Goal: Transaction & Acquisition: Purchase product/service

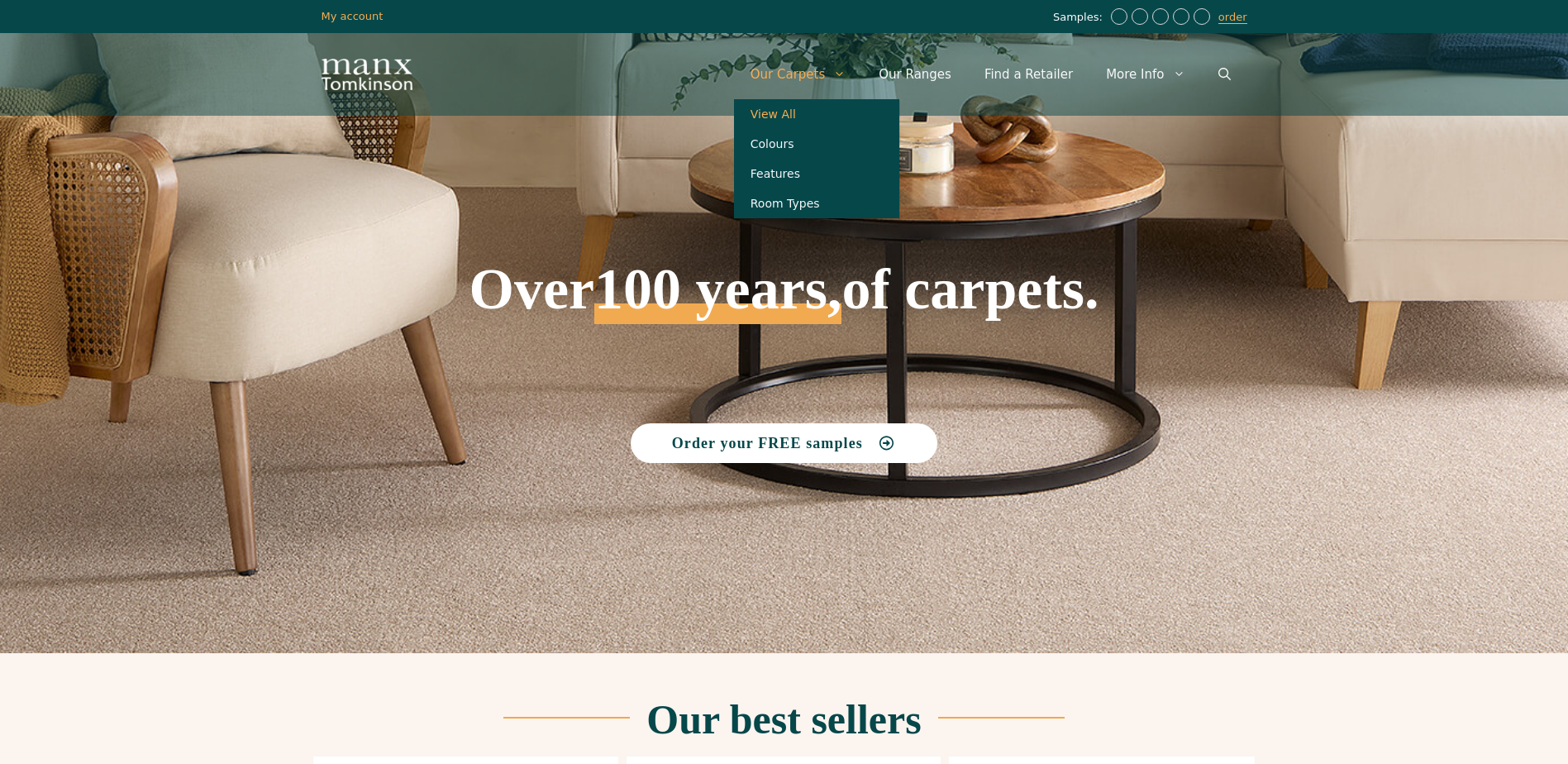
click at [796, 113] on link "View All" at bounding box center [816, 114] width 165 height 30
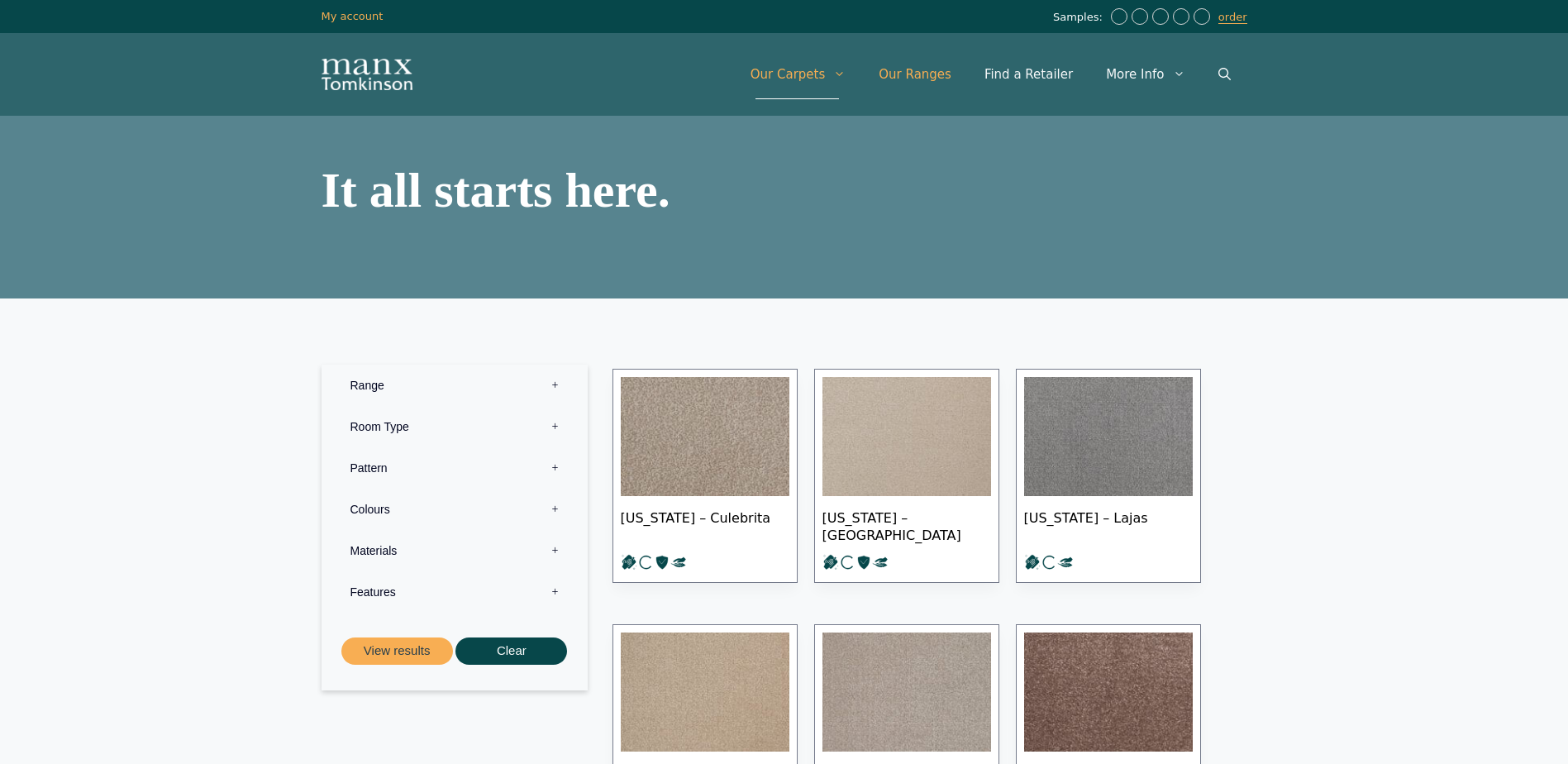
click at [932, 71] on link "Our Ranges" at bounding box center [915, 74] width 105 height 49
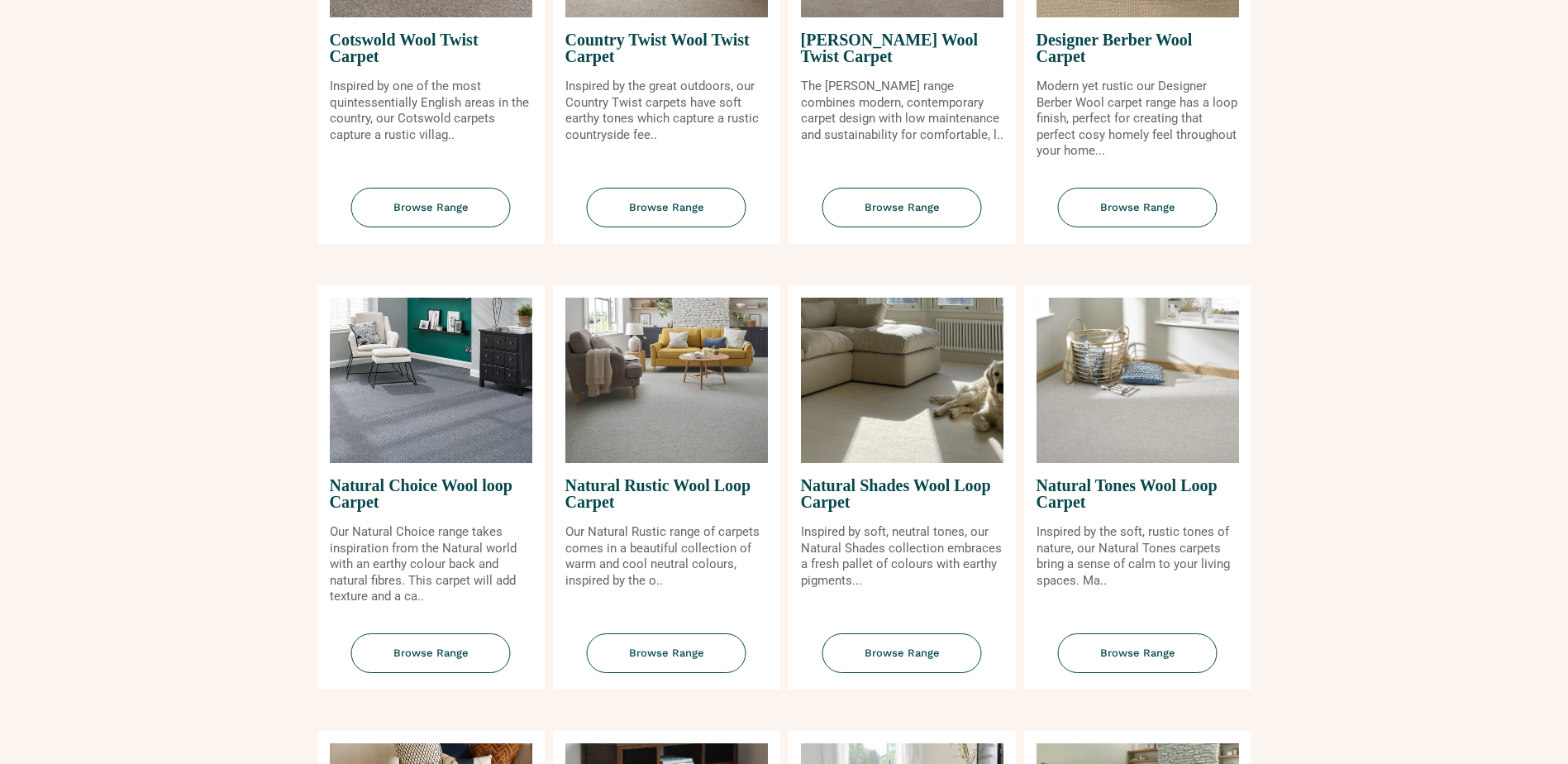
scroll to position [993, 0]
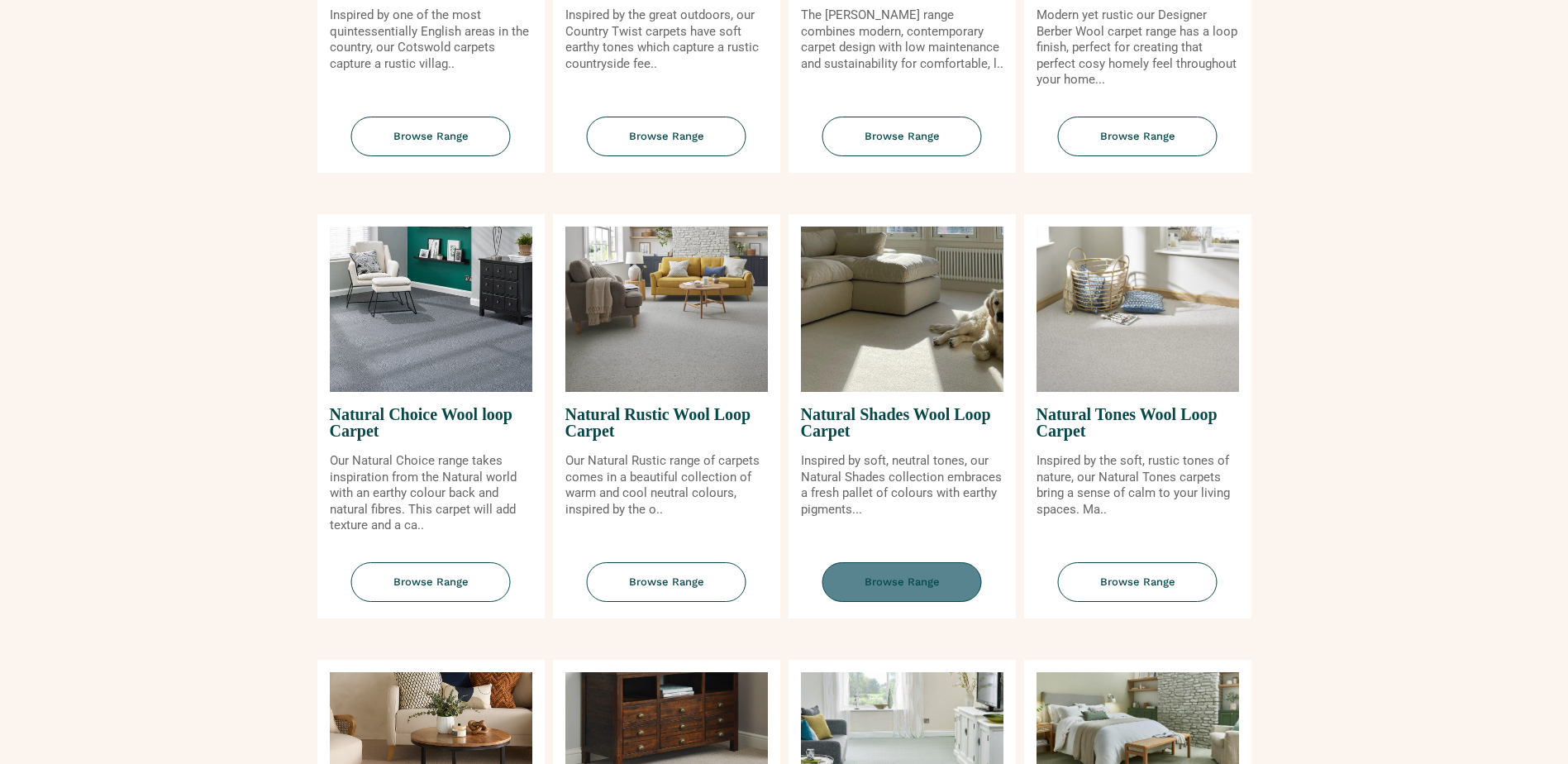
click at [920, 587] on span "Browse Range" at bounding box center [902, 583] width 160 height 41
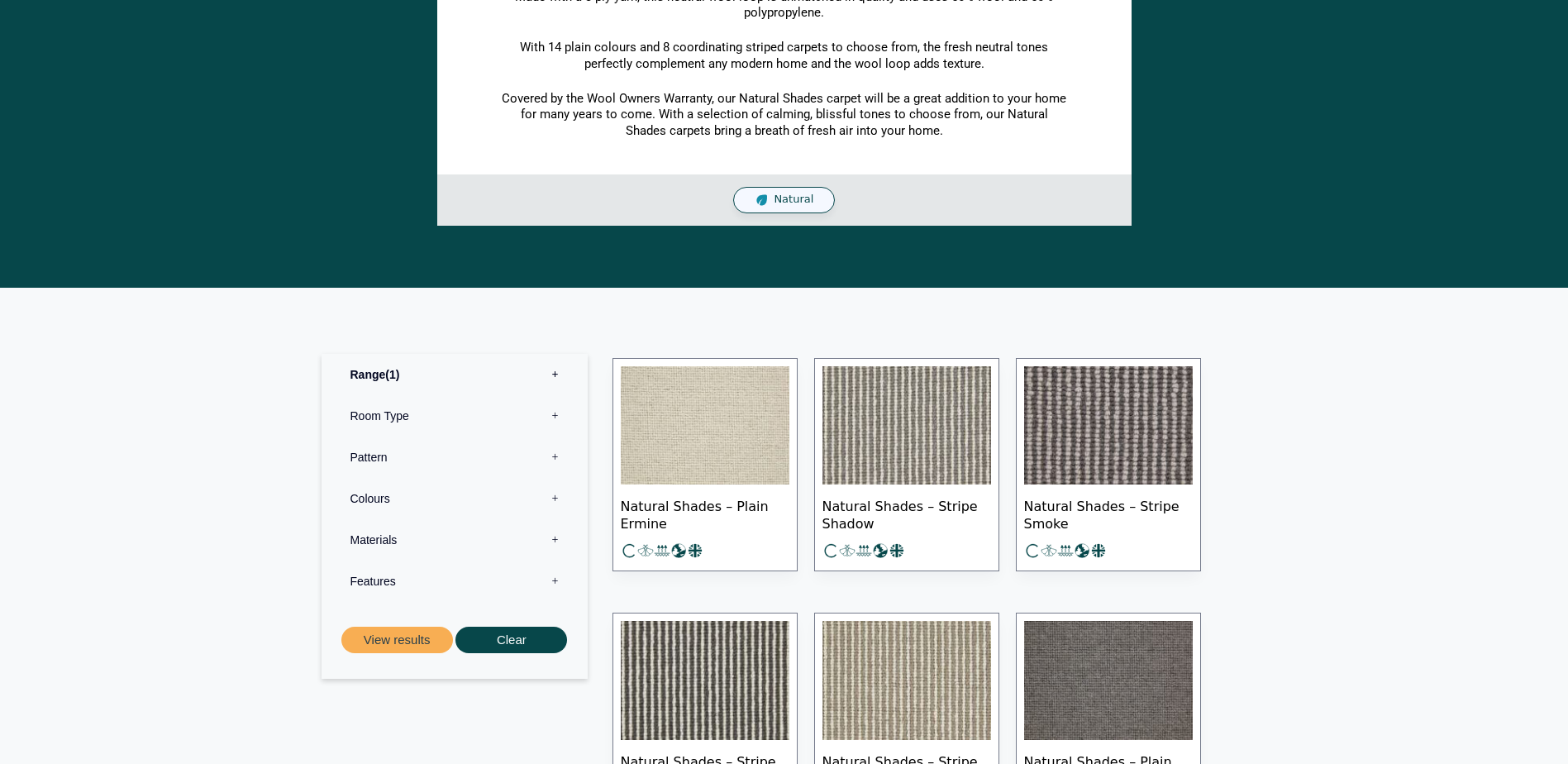
scroll to position [579, 0]
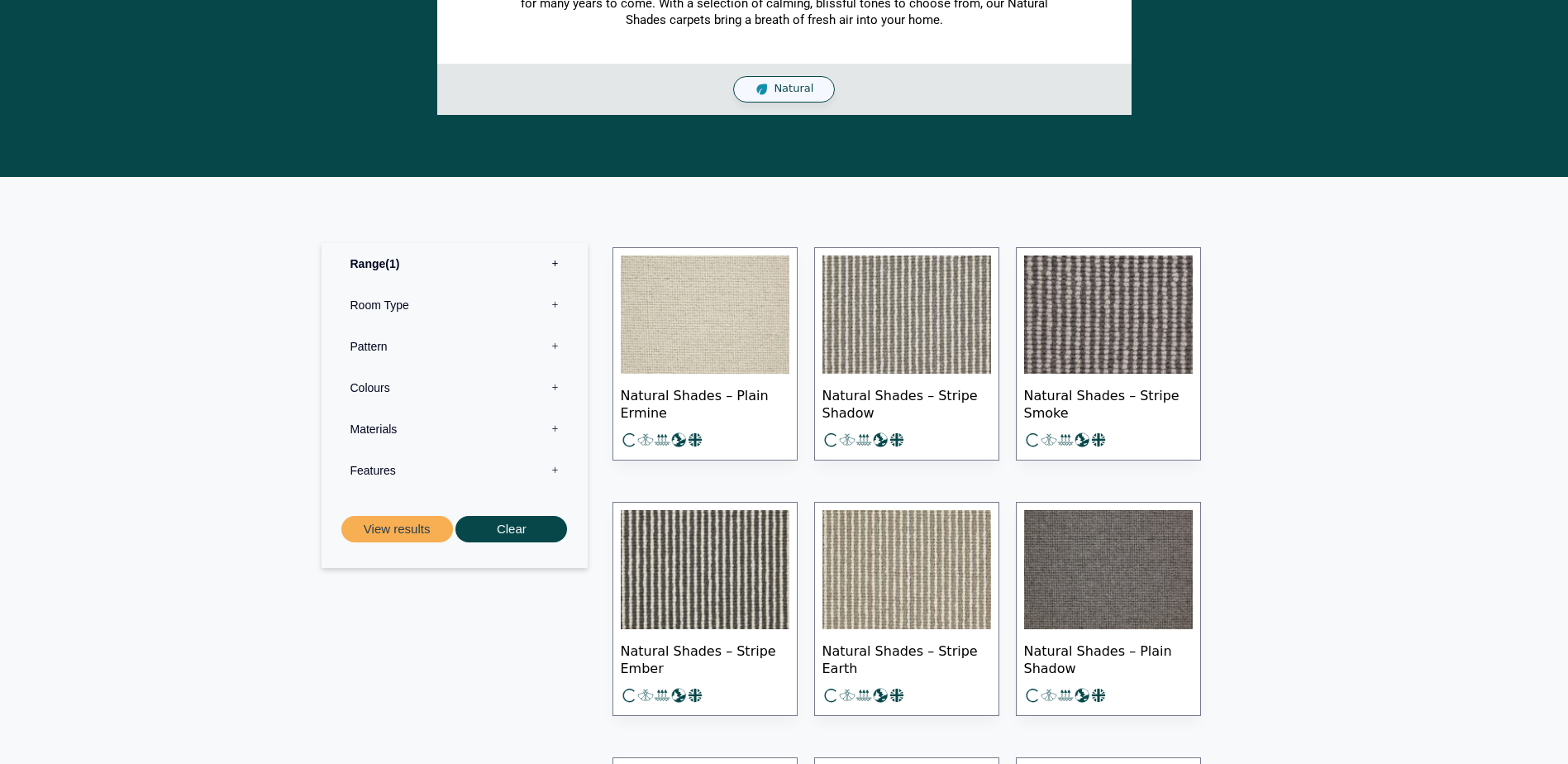
click at [880, 334] on img at bounding box center [906, 315] width 168 height 119
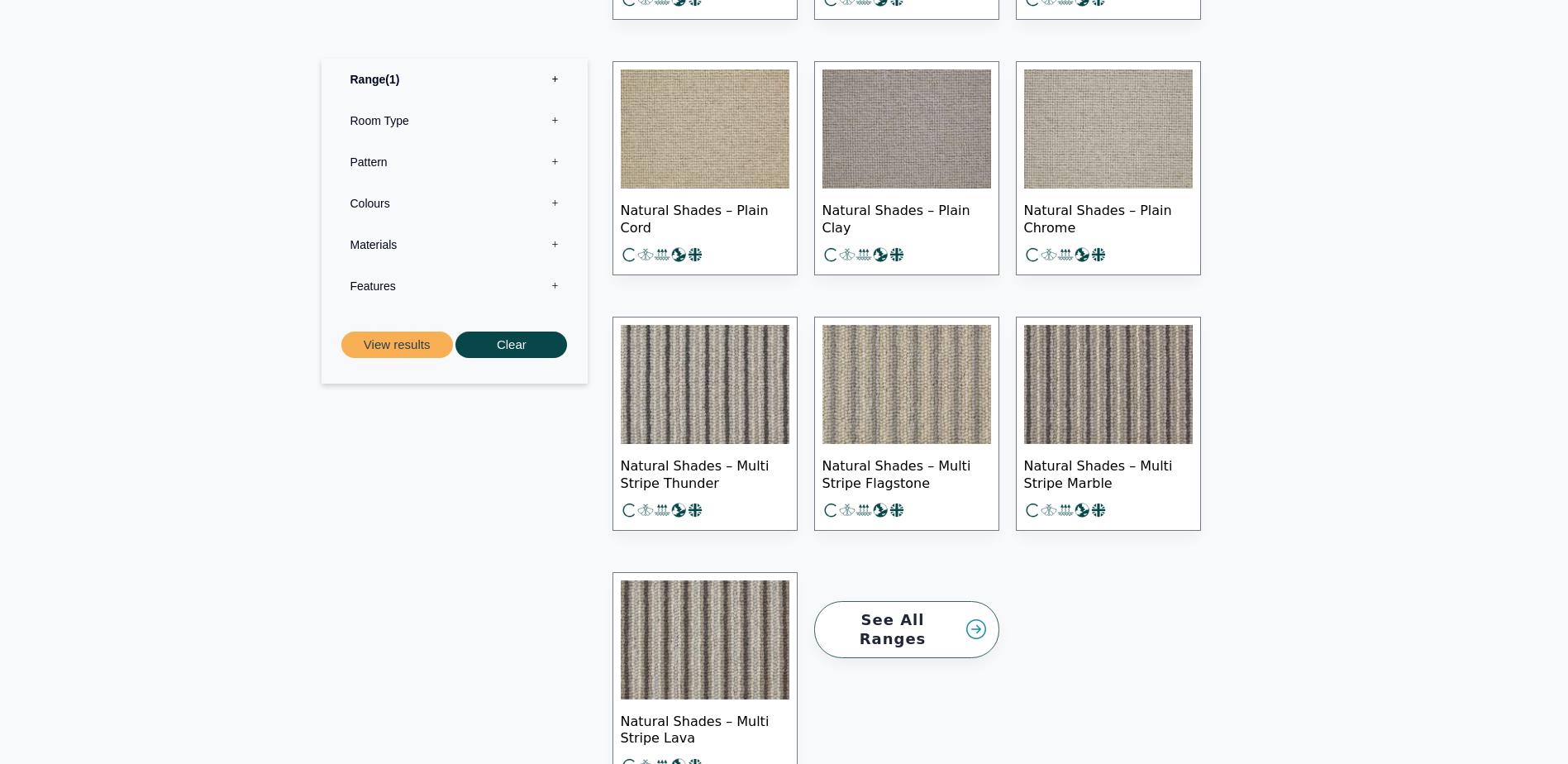
scroll to position [2067, 0]
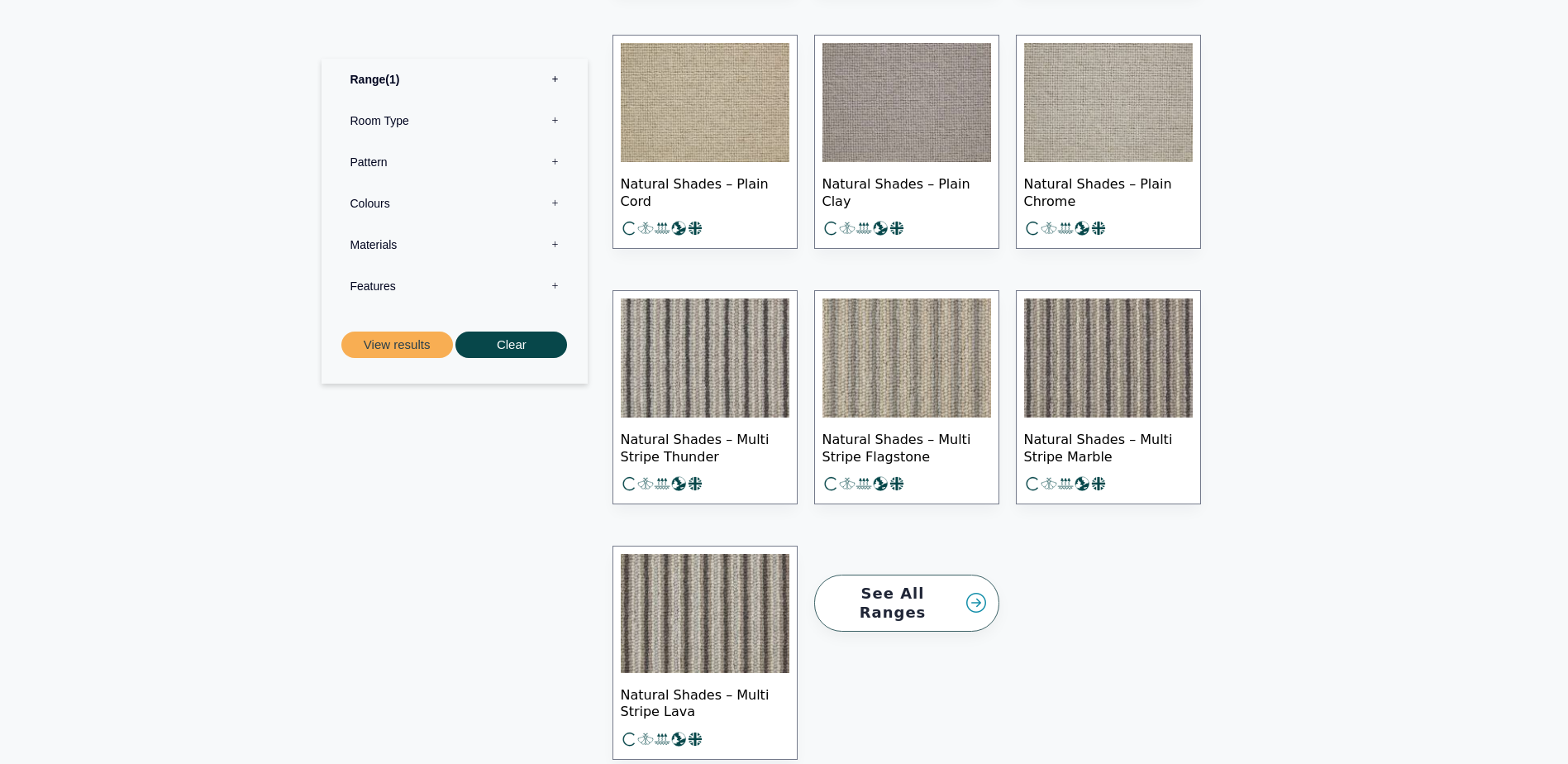
click at [1094, 379] on img at bounding box center [1108, 358] width 168 height 119
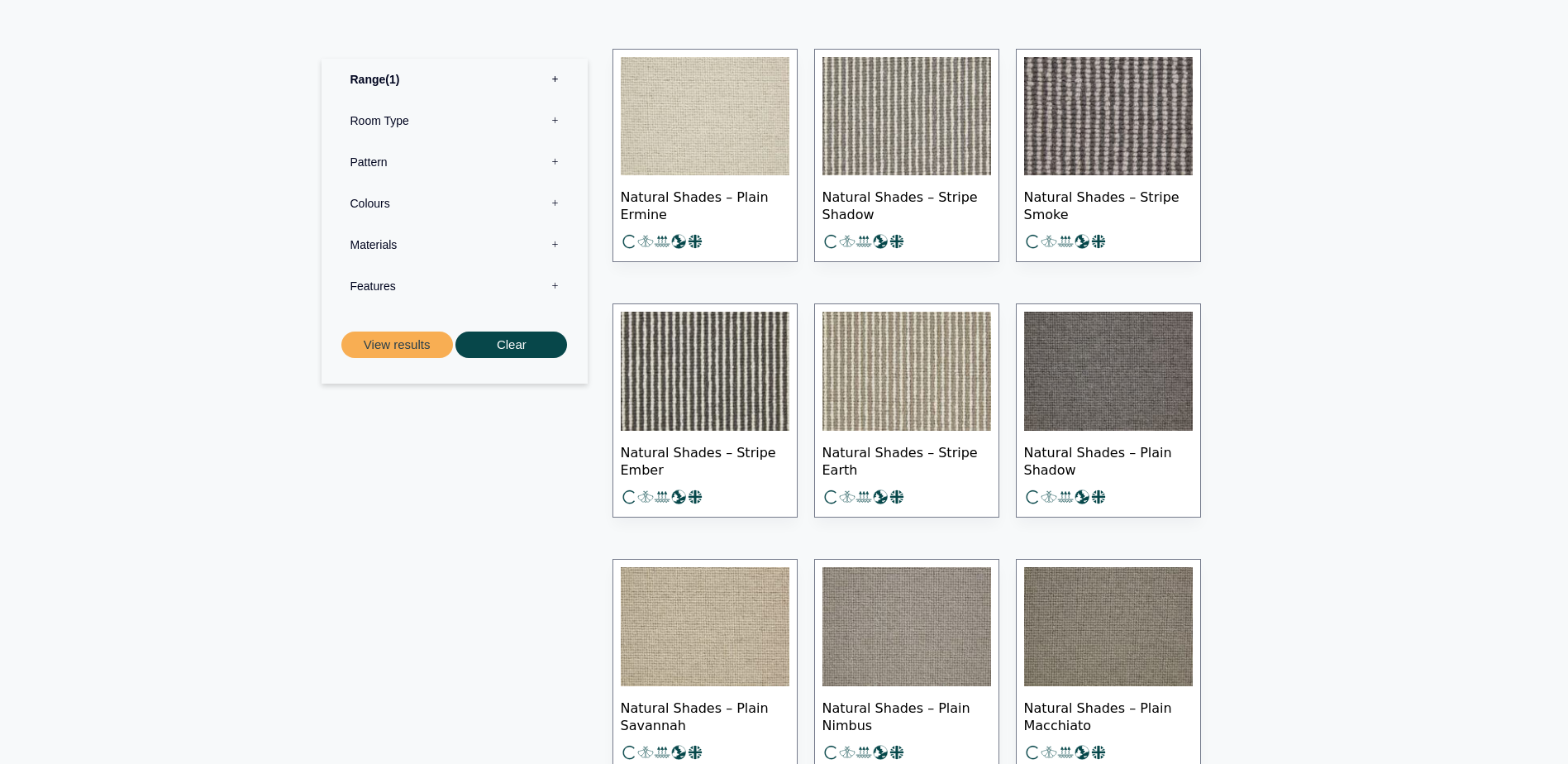
scroll to position [744, 0]
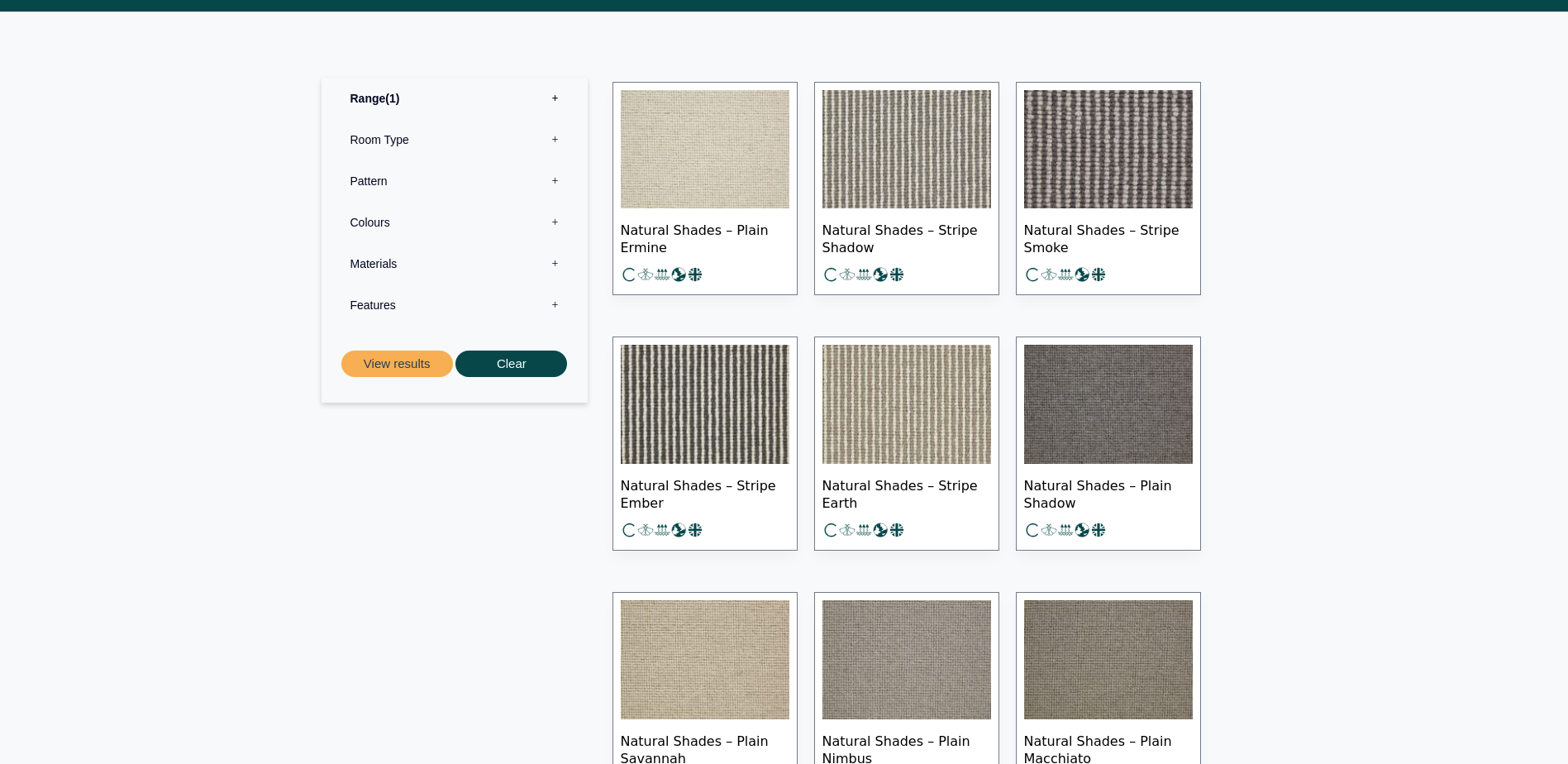
click at [892, 394] on img at bounding box center [906, 404] width 168 height 119
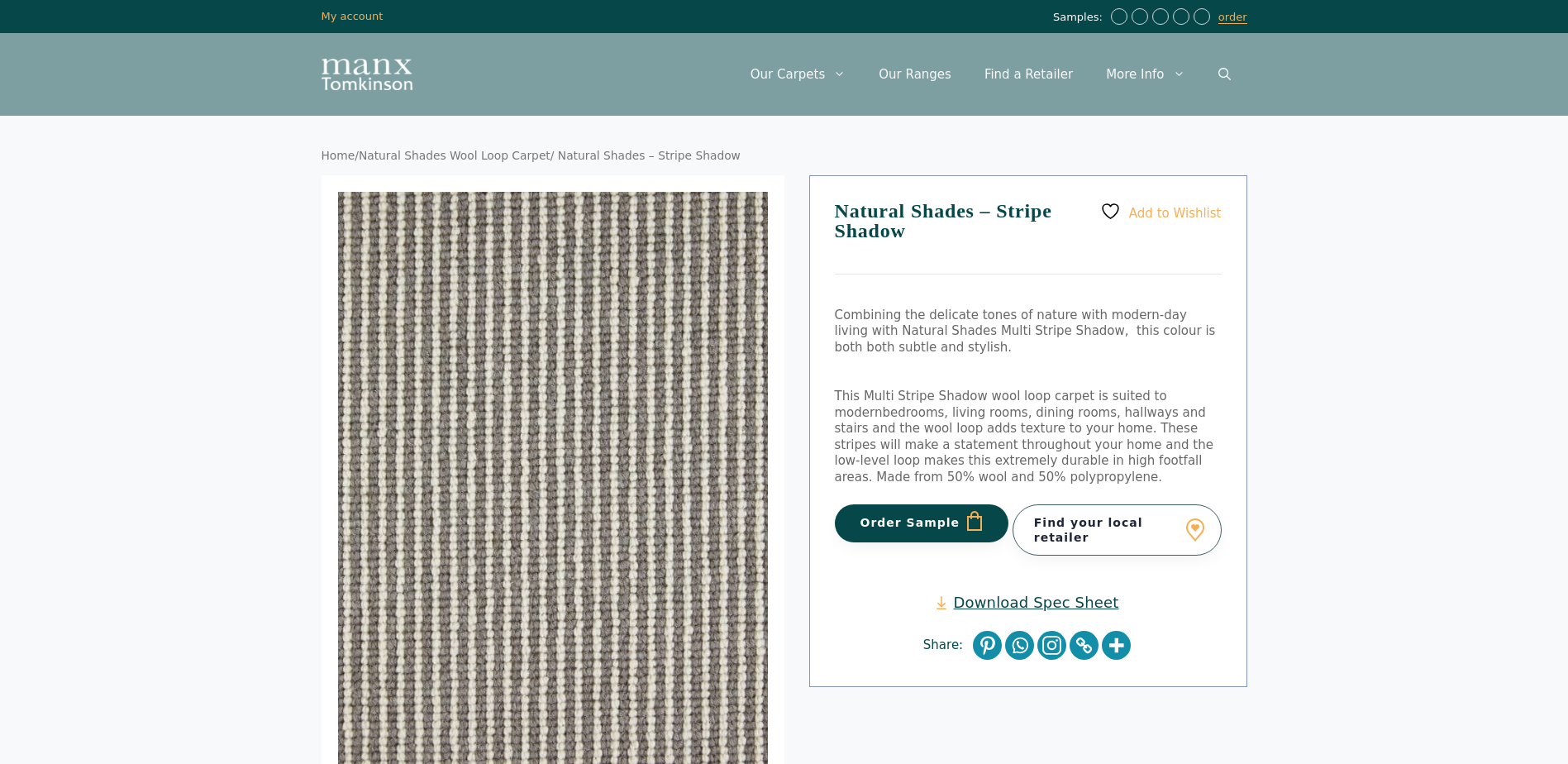
click at [884, 518] on button "Order Sample" at bounding box center [922, 523] width 174 height 38
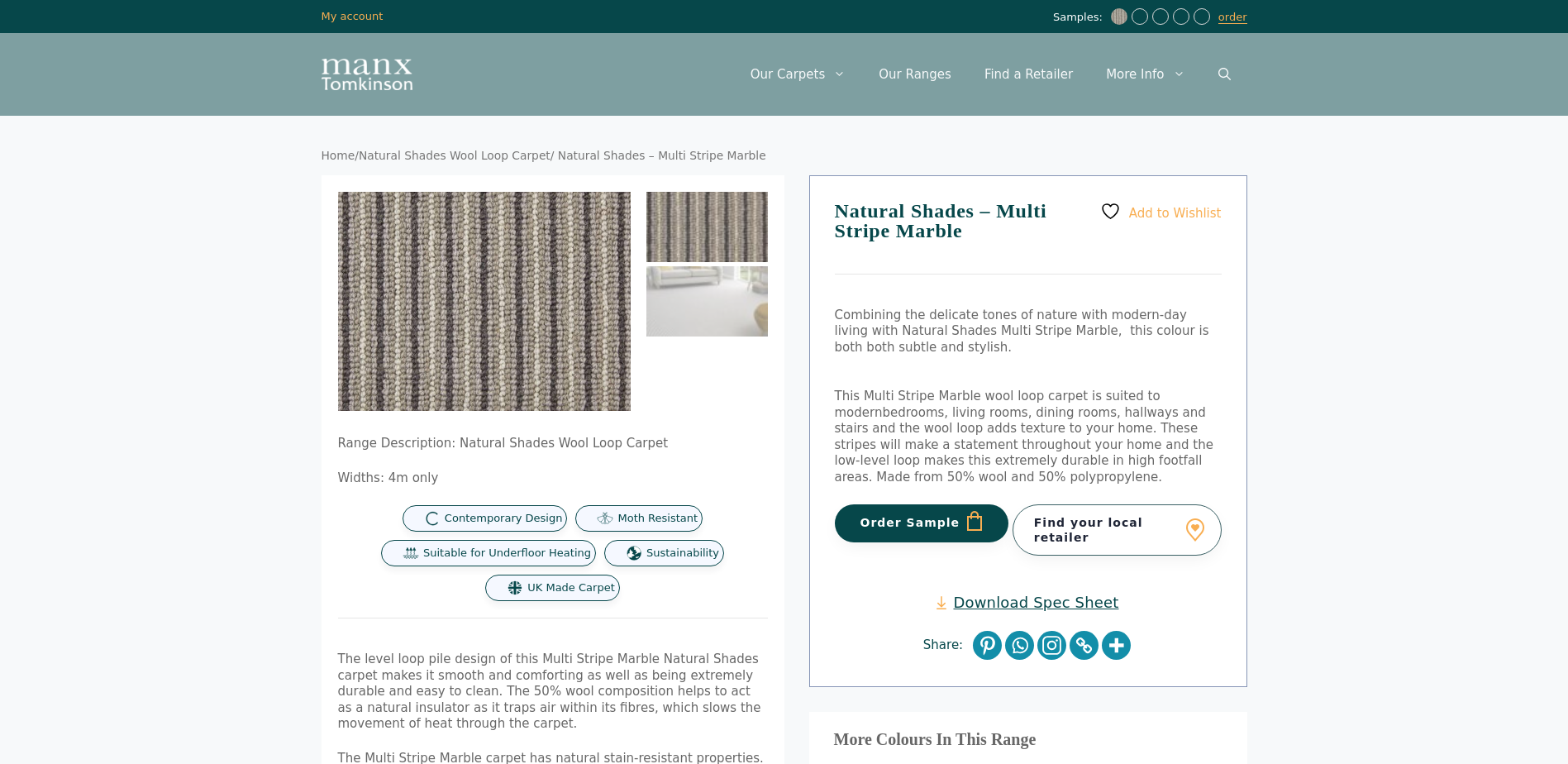
click at [893, 523] on button "Order Sample" at bounding box center [922, 523] width 174 height 38
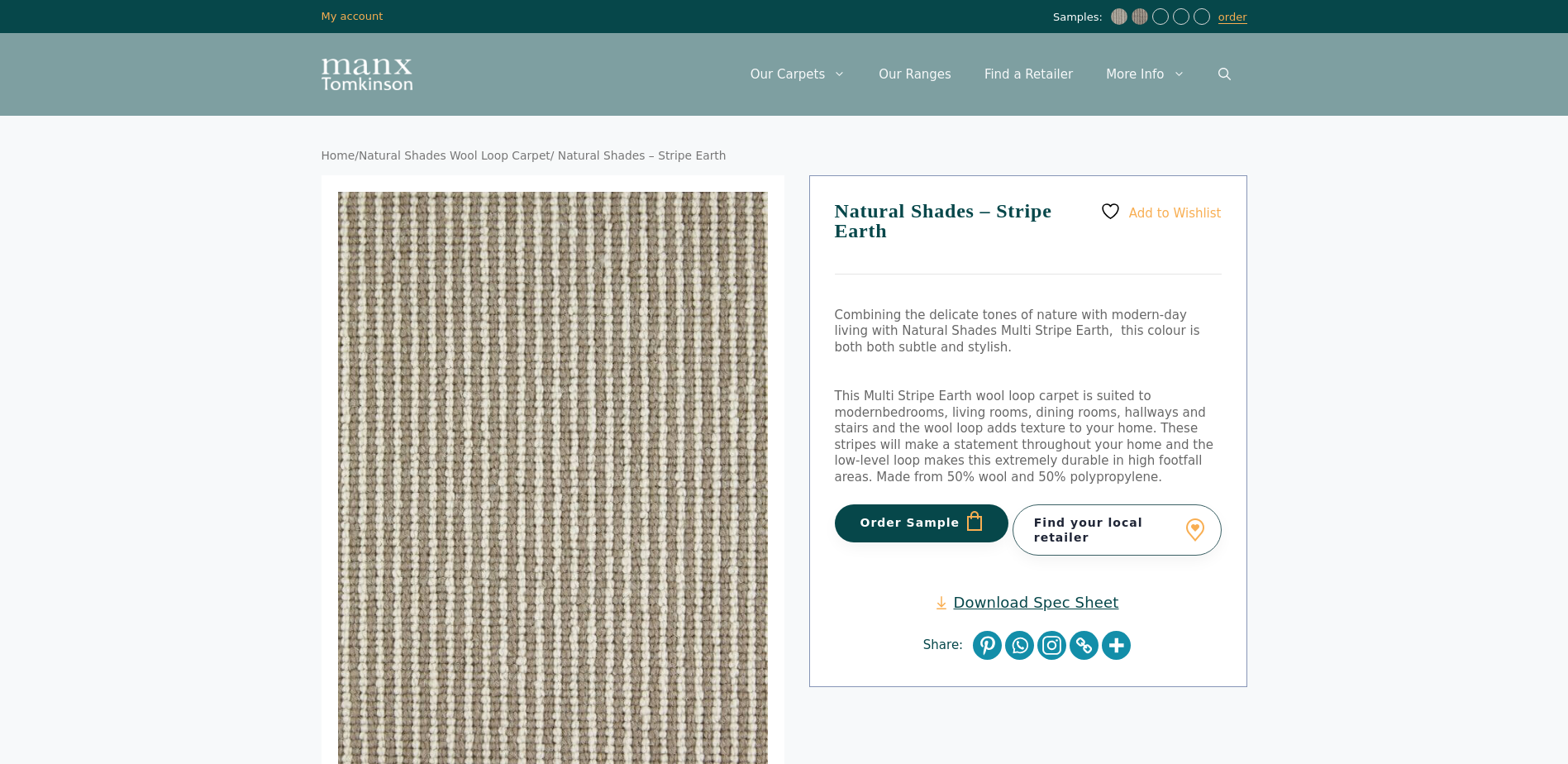
click at [904, 524] on button "Order Sample" at bounding box center [922, 523] width 174 height 38
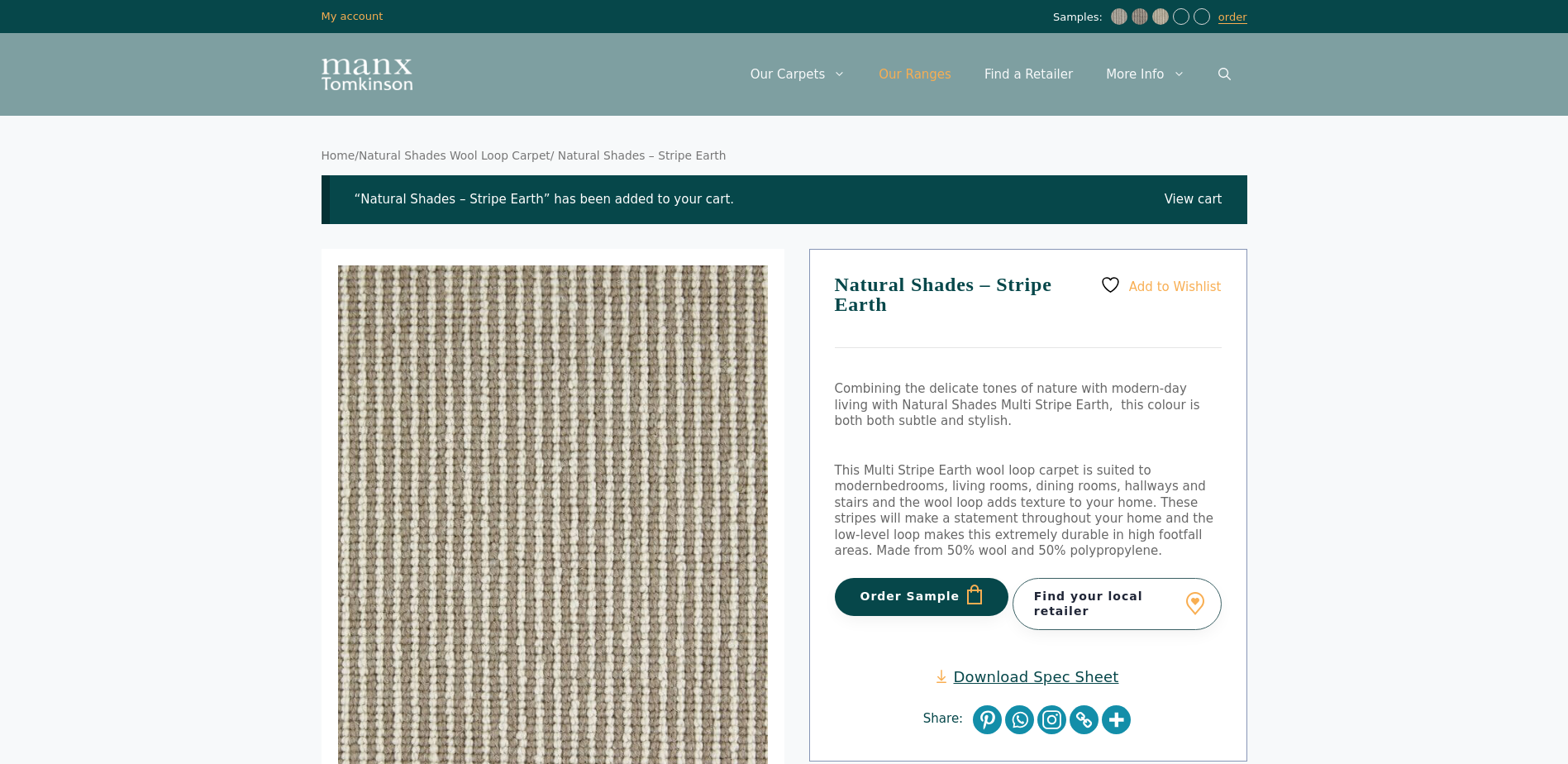
click at [935, 75] on link "Our Ranges" at bounding box center [915, 74] width 105 height 49
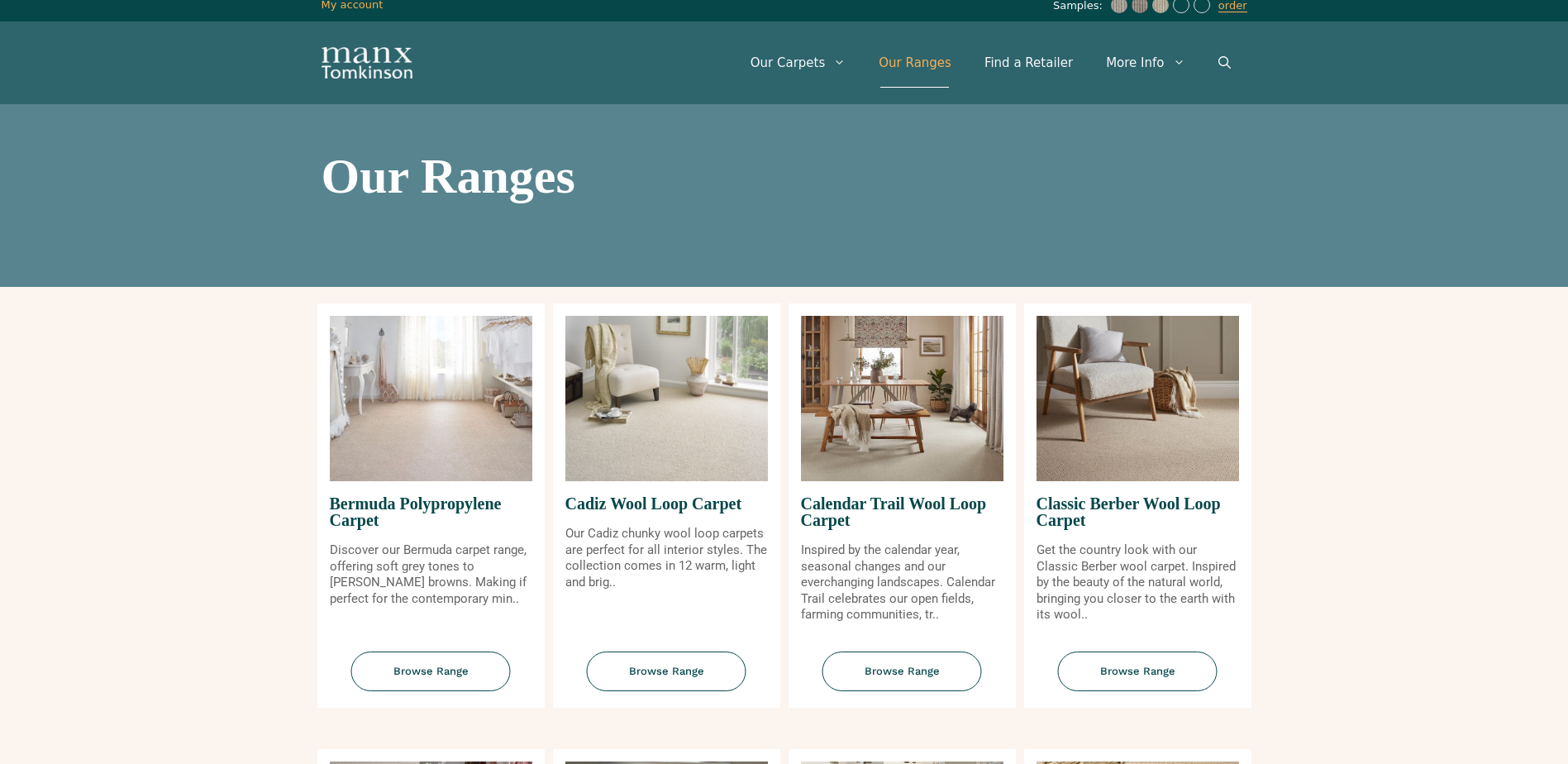
scroll to position [83, 0]
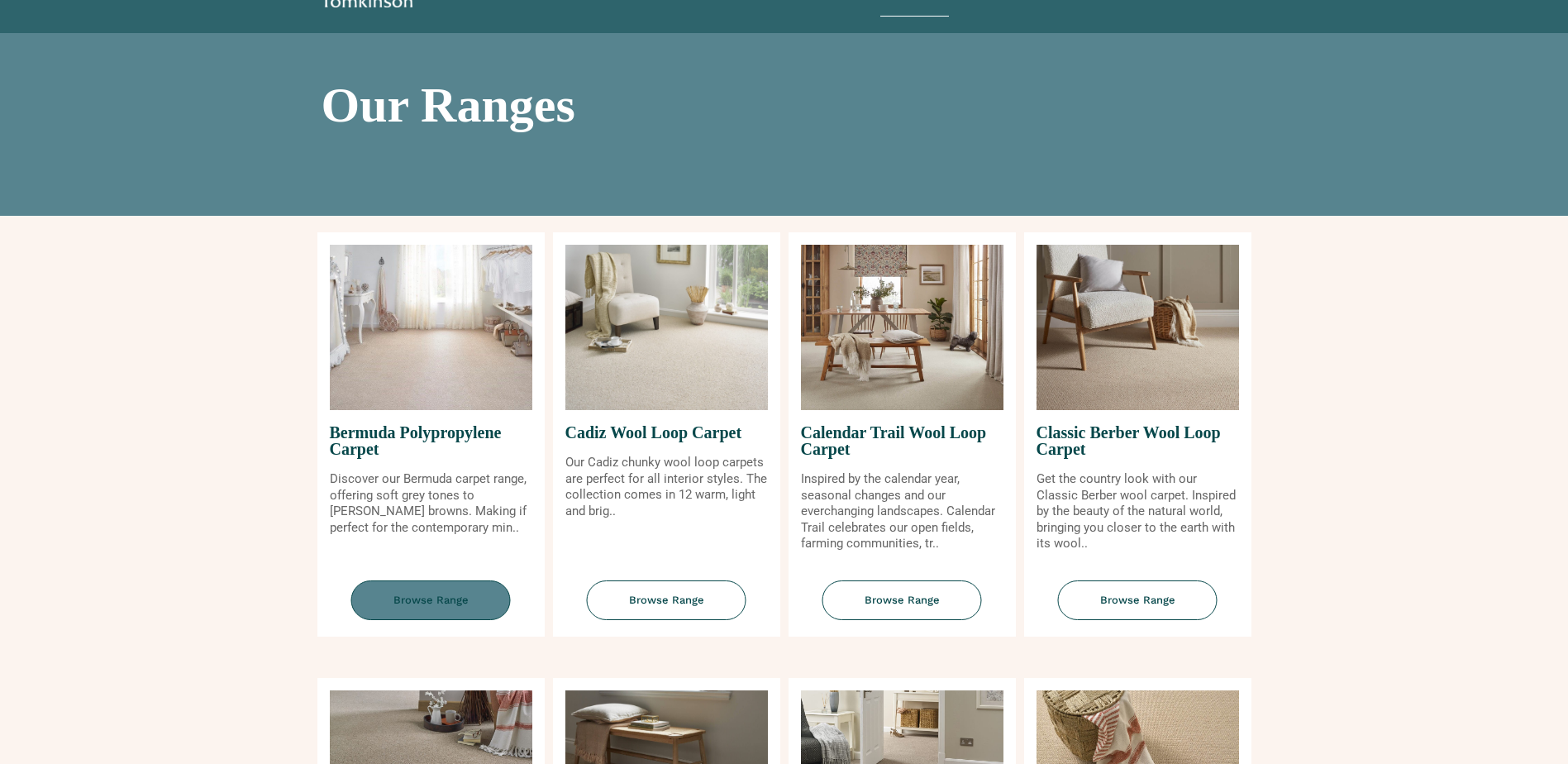
click at [423, 607] on span "Browse Range" at bounding box center [431, 601] width 160 height 41
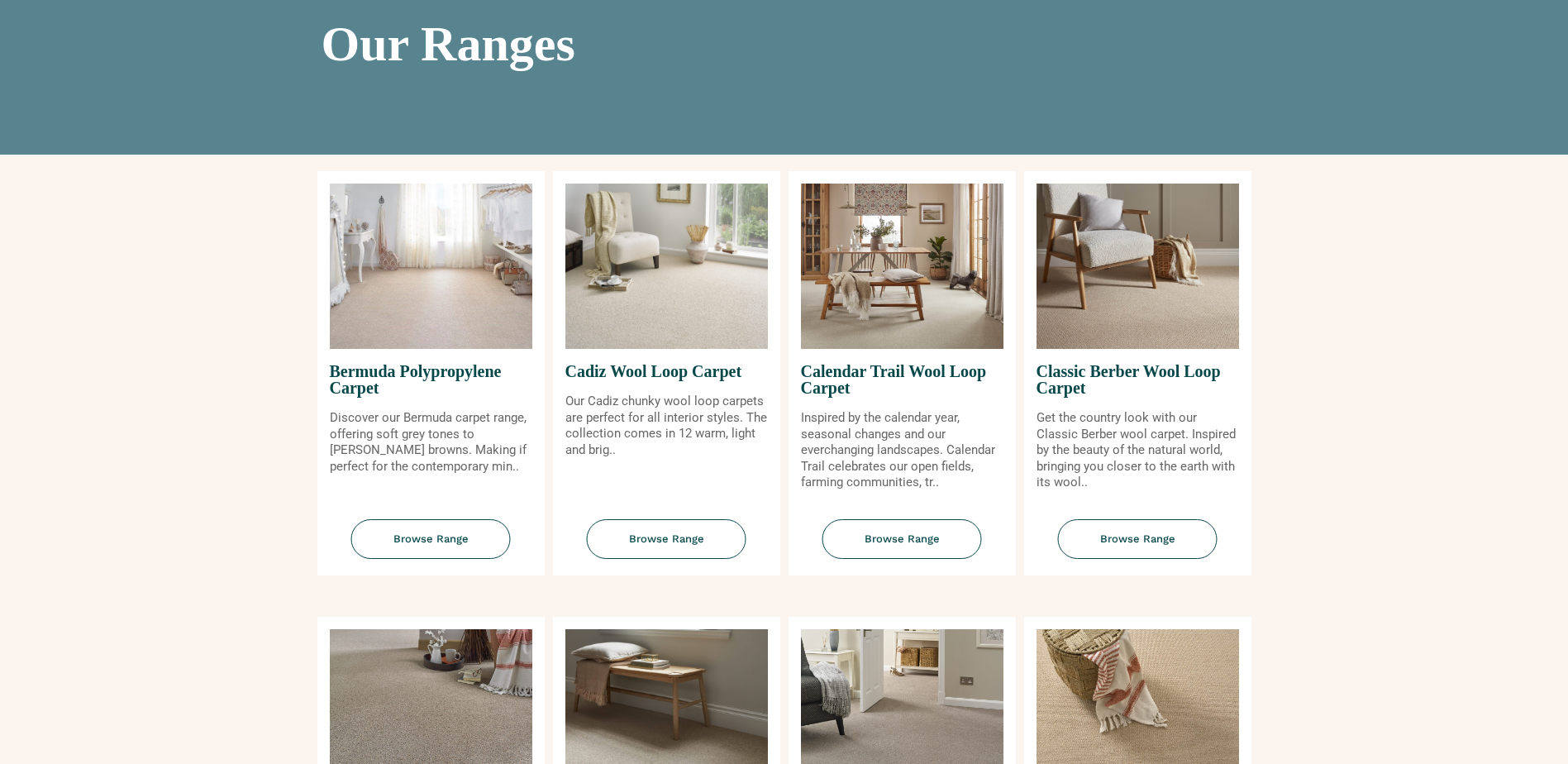
scroll to position [248, 0]
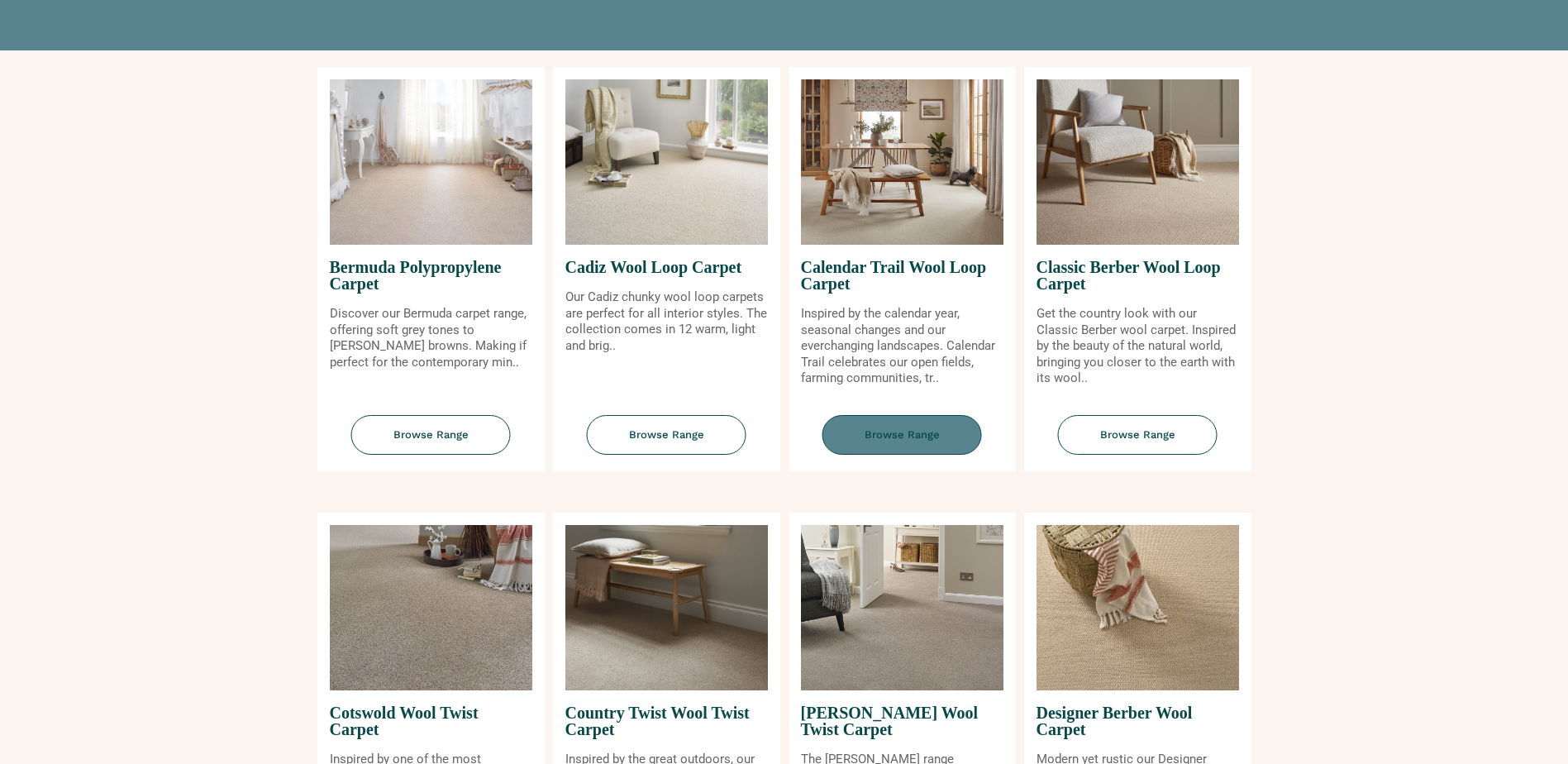
click at [892, 443] on span "Browse Range" at bounding box center [902, 436] width 160 height 41
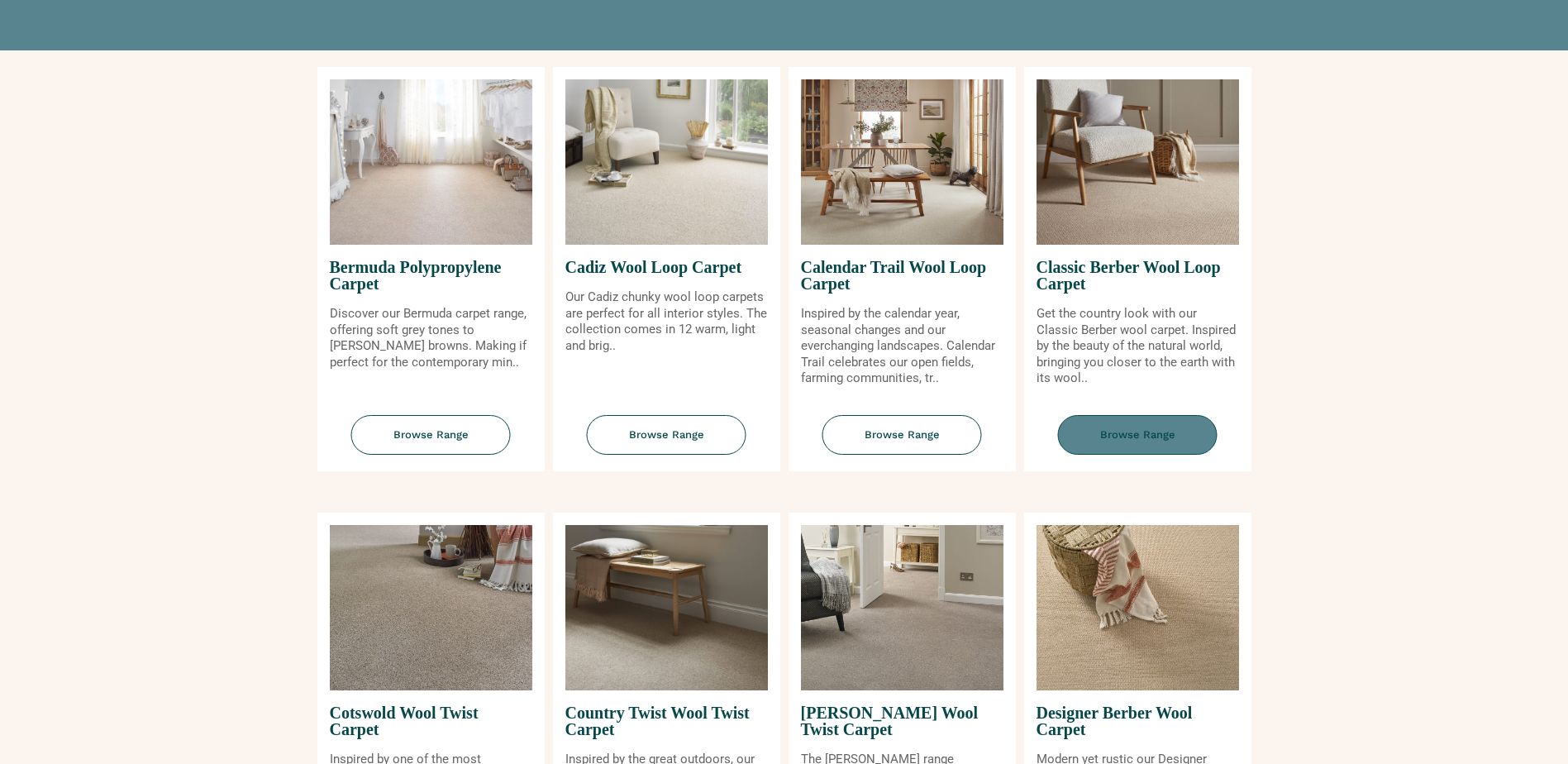
click at [1137, 440] on span "Browse Range" at bounding box center [1138, 436] width 160 height 41
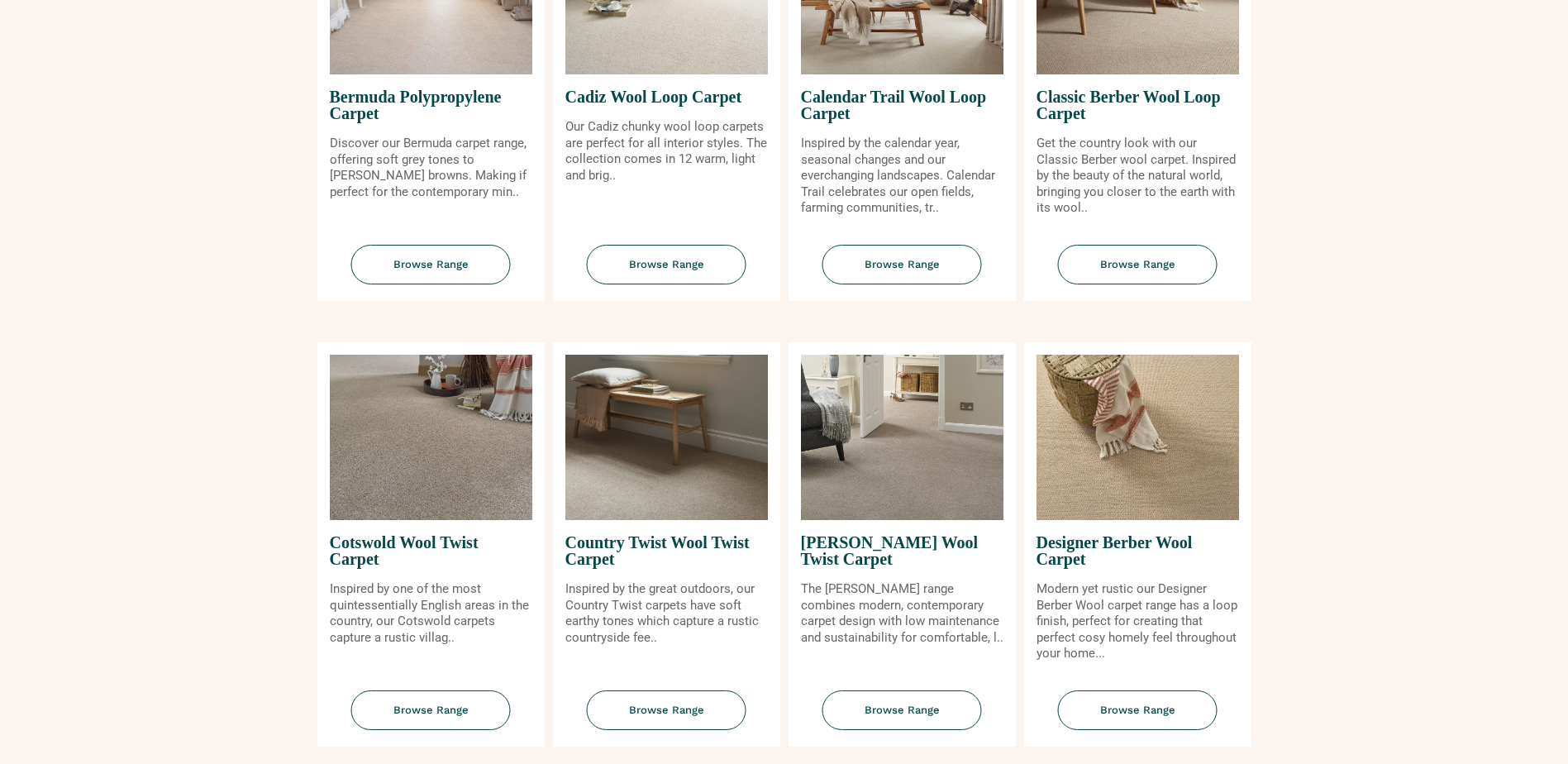
scroll to position [496, 0]
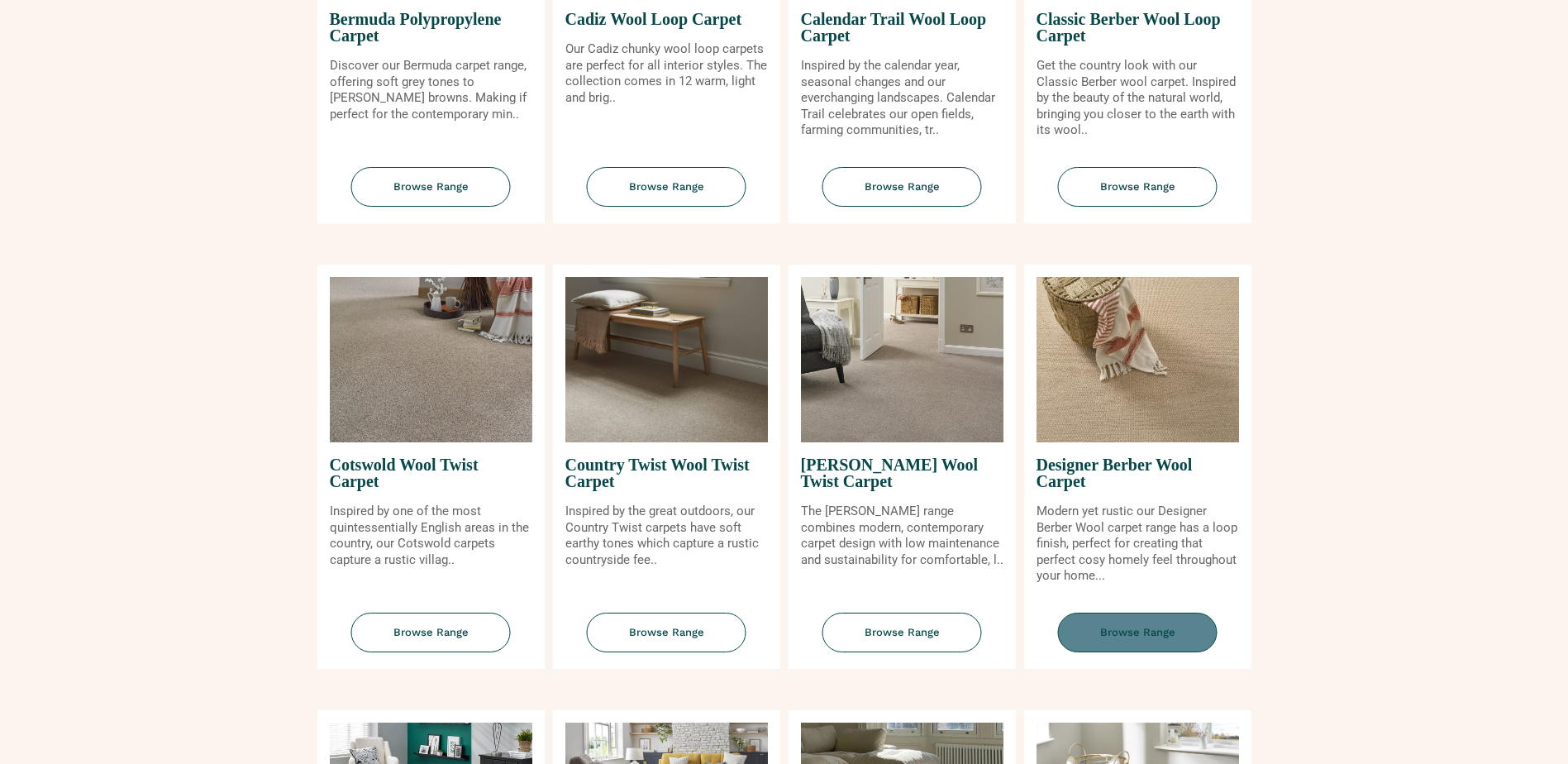
click at [1158, 634] on span "Browse Range" at bounding box center [1138, 633] width 160 height 41
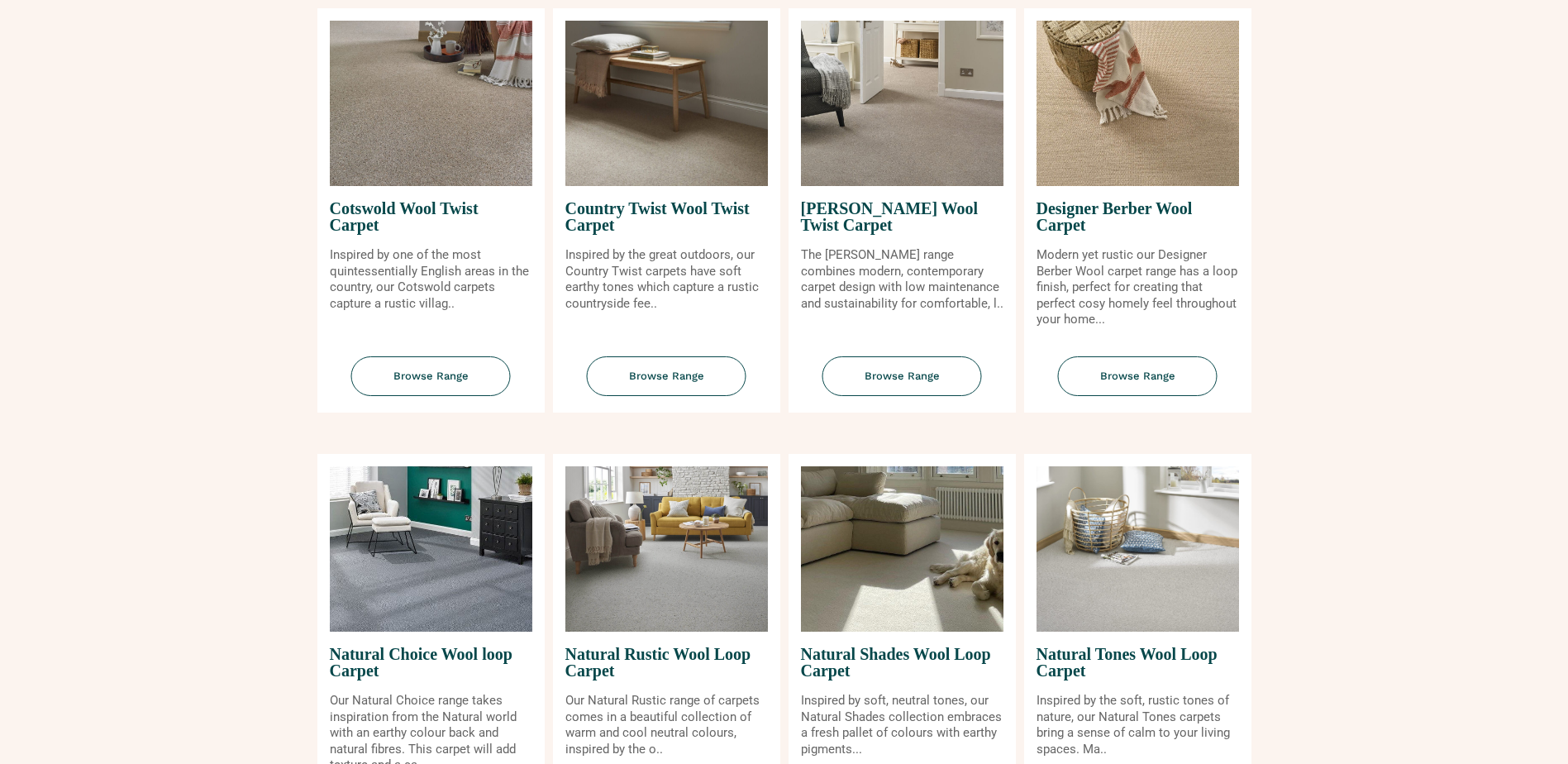
scroll to position [909, 0]
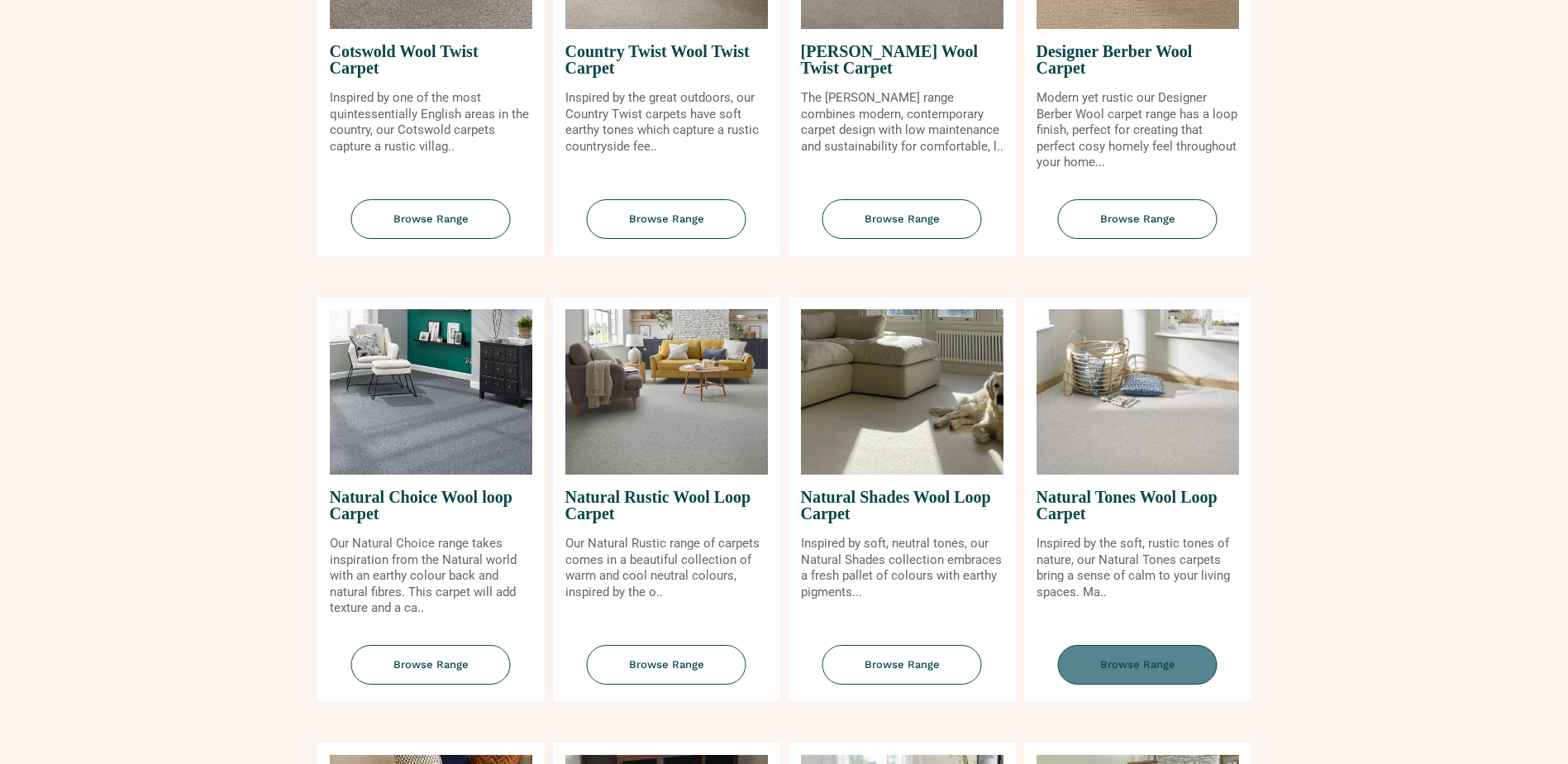
click at [1122, 667] on span "Browse Range" at bounding box center [1138, 665] width 160 height 41
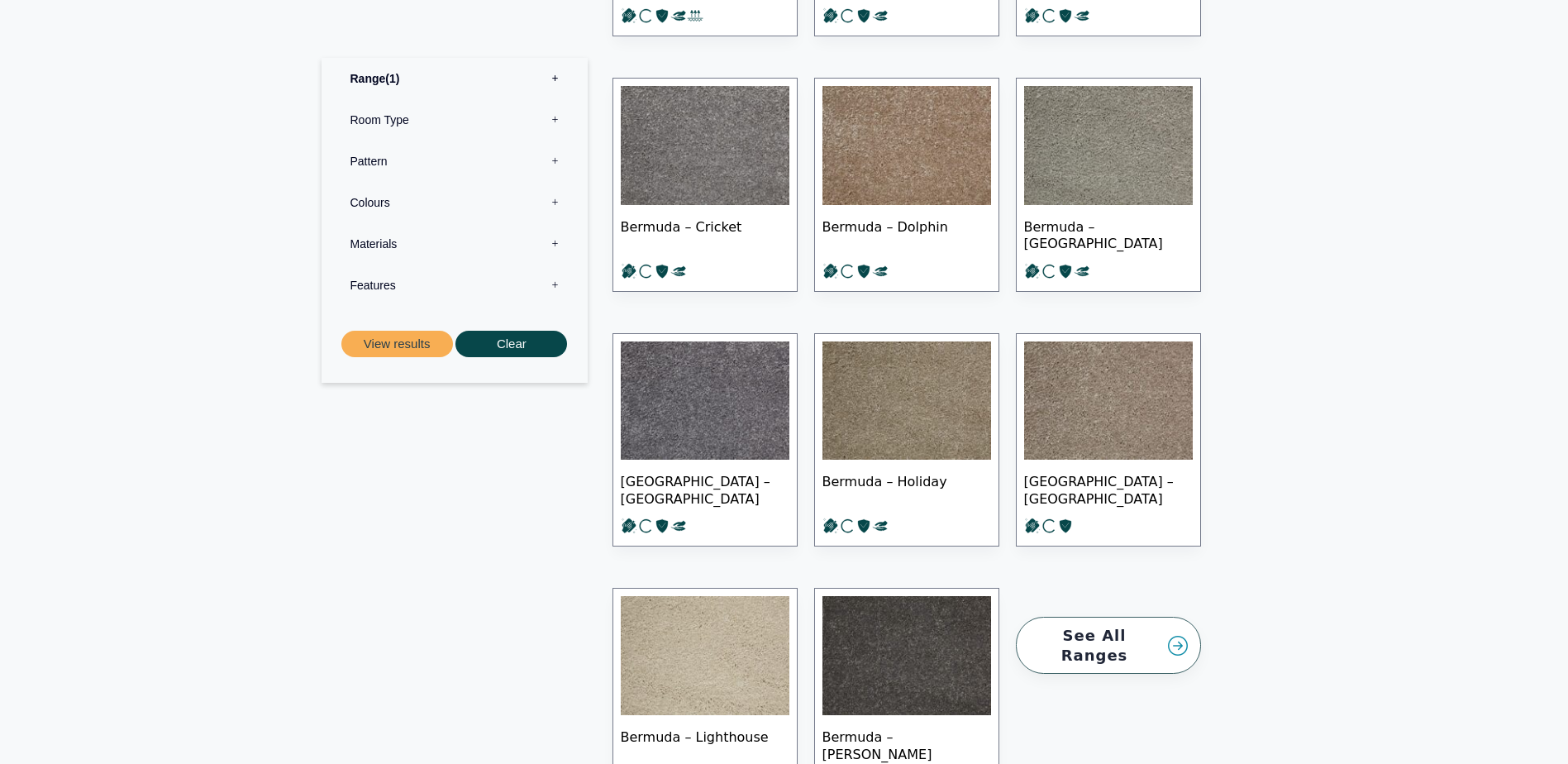
scroll to position [993, 0]
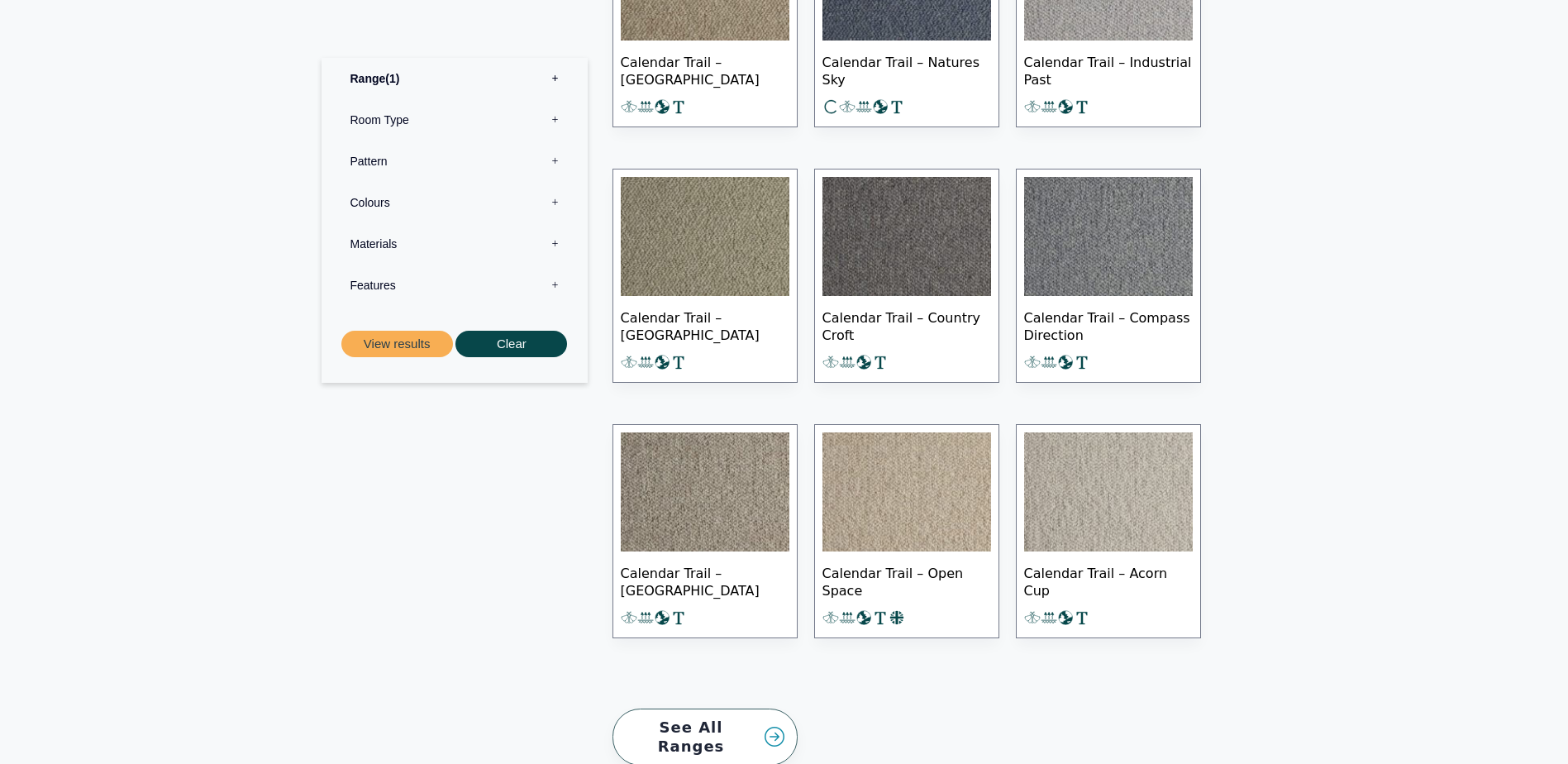
scroll to position [1308, 0]
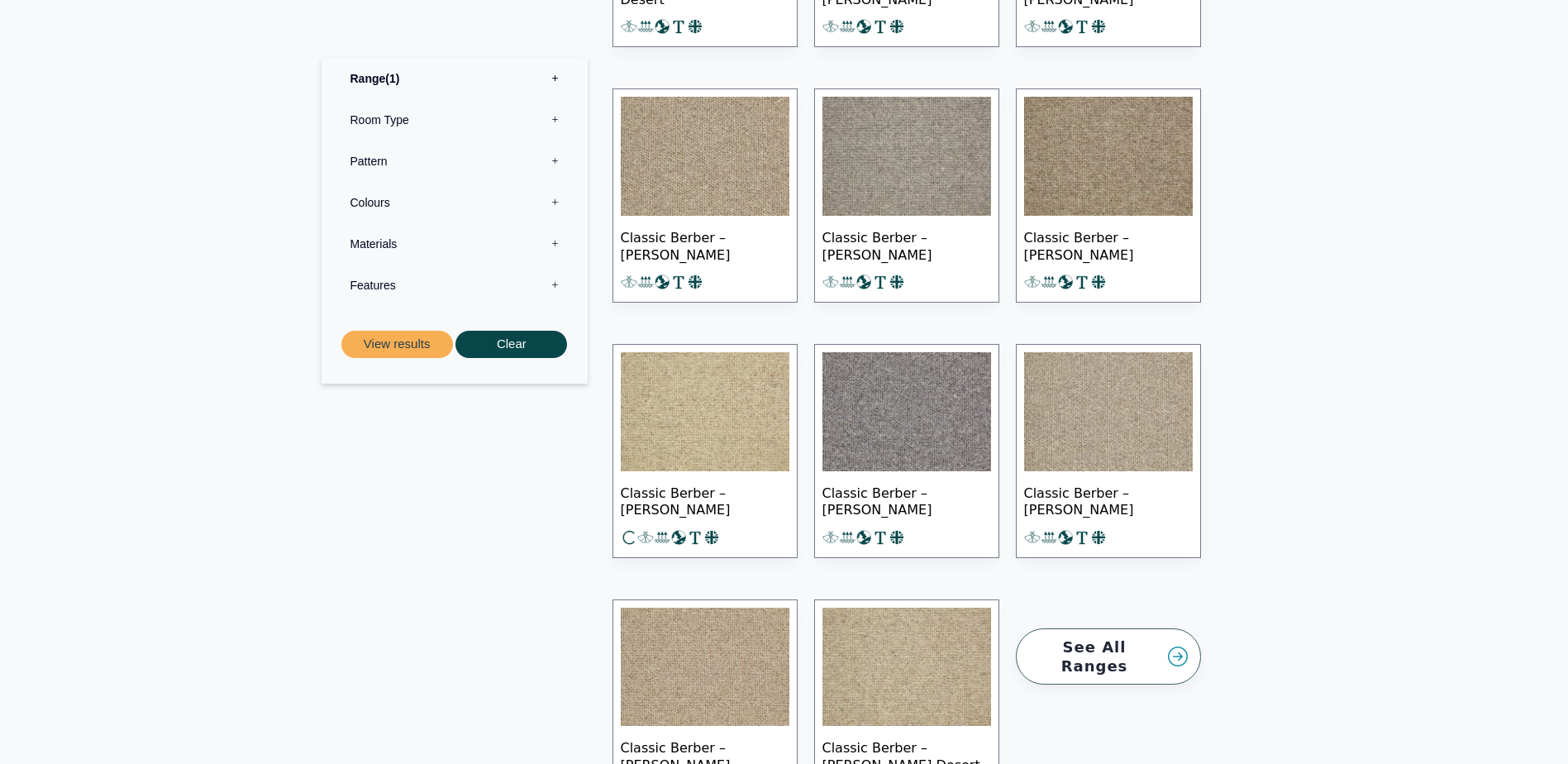
scroll to position [1820, 0]
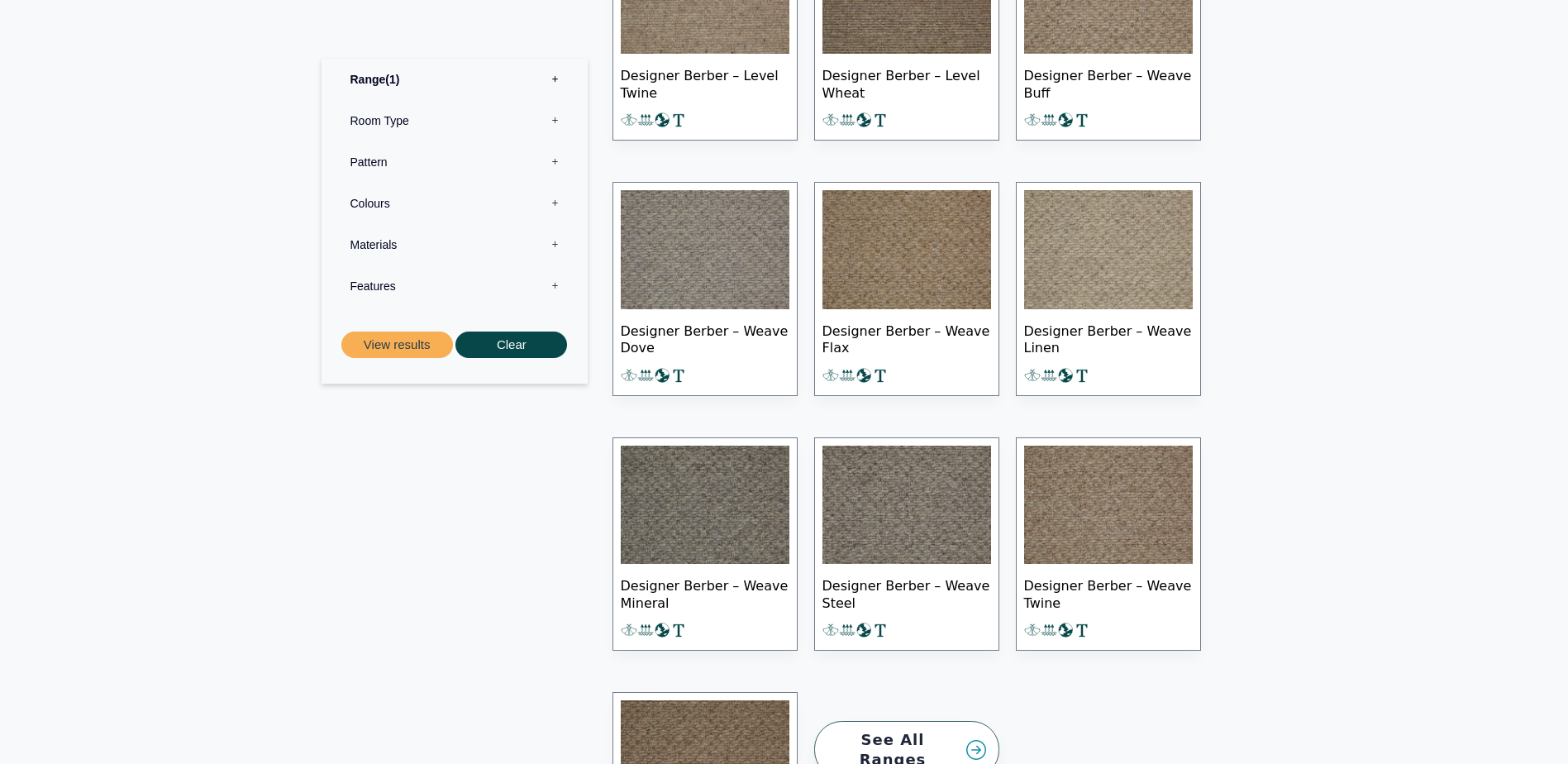
scroll to position [1571, 0]
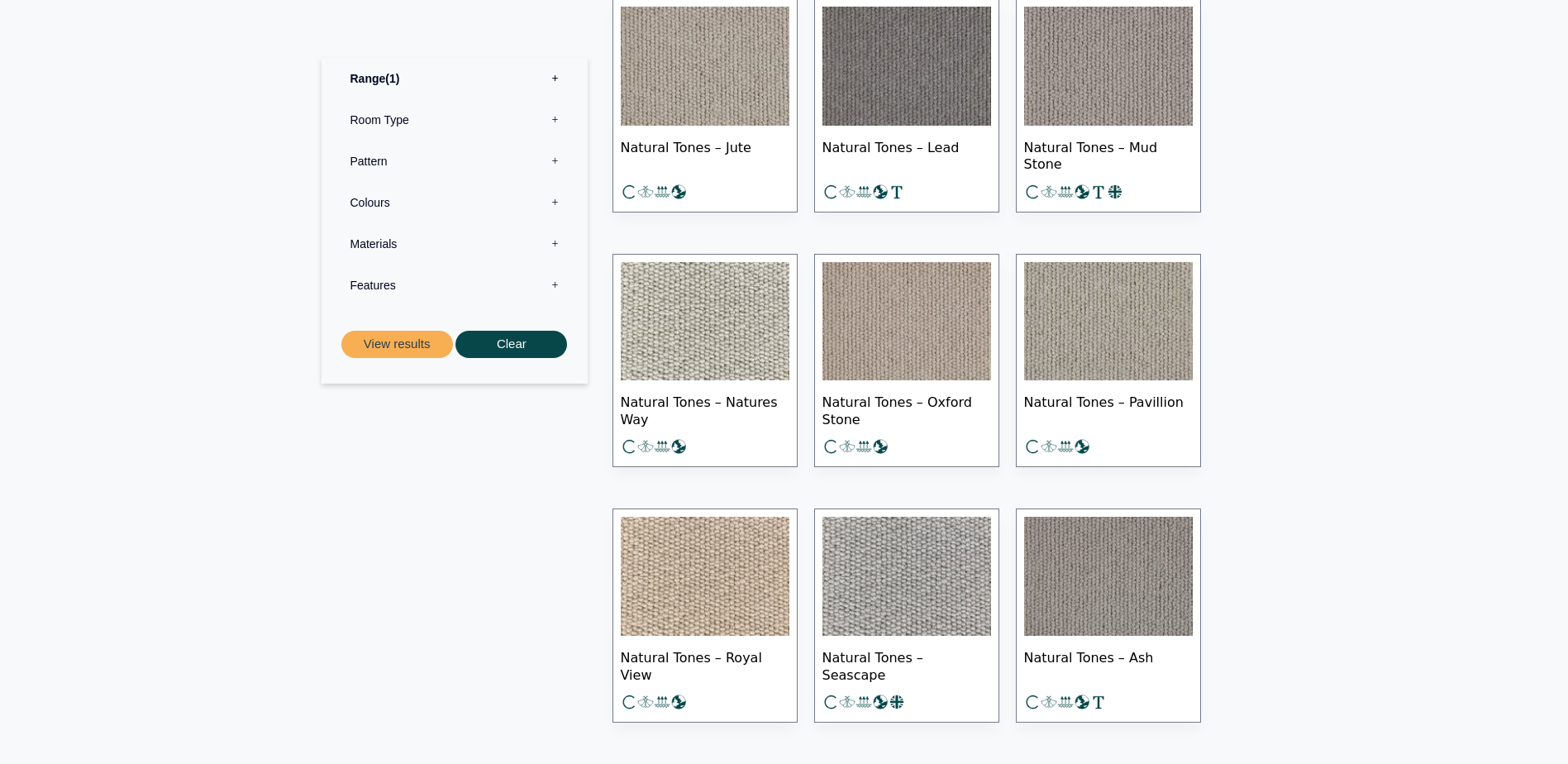
scroll to position [1158, 0]
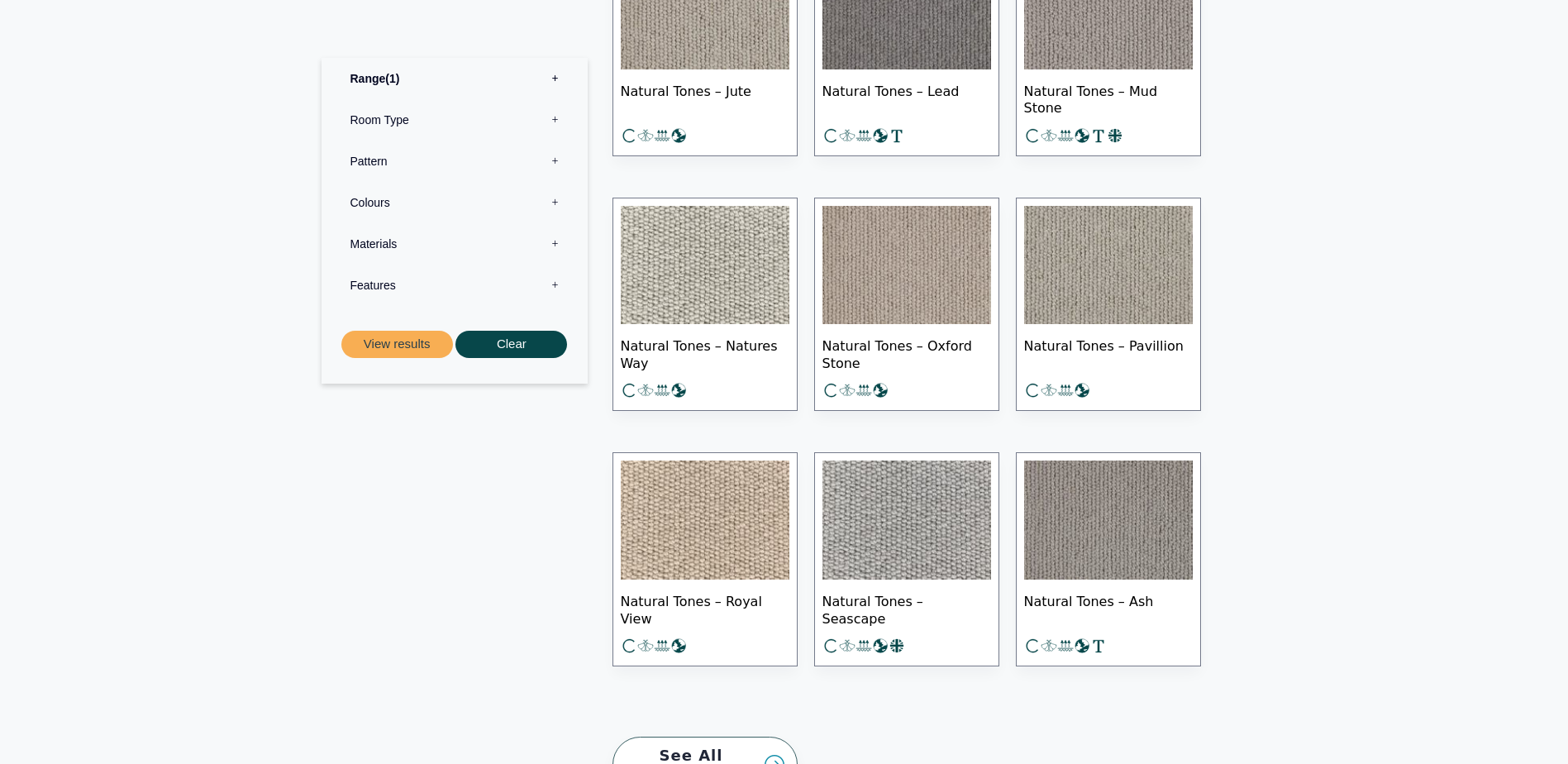
click at [918, 524] on img at bounding box center [906, 520] width 168 height 119
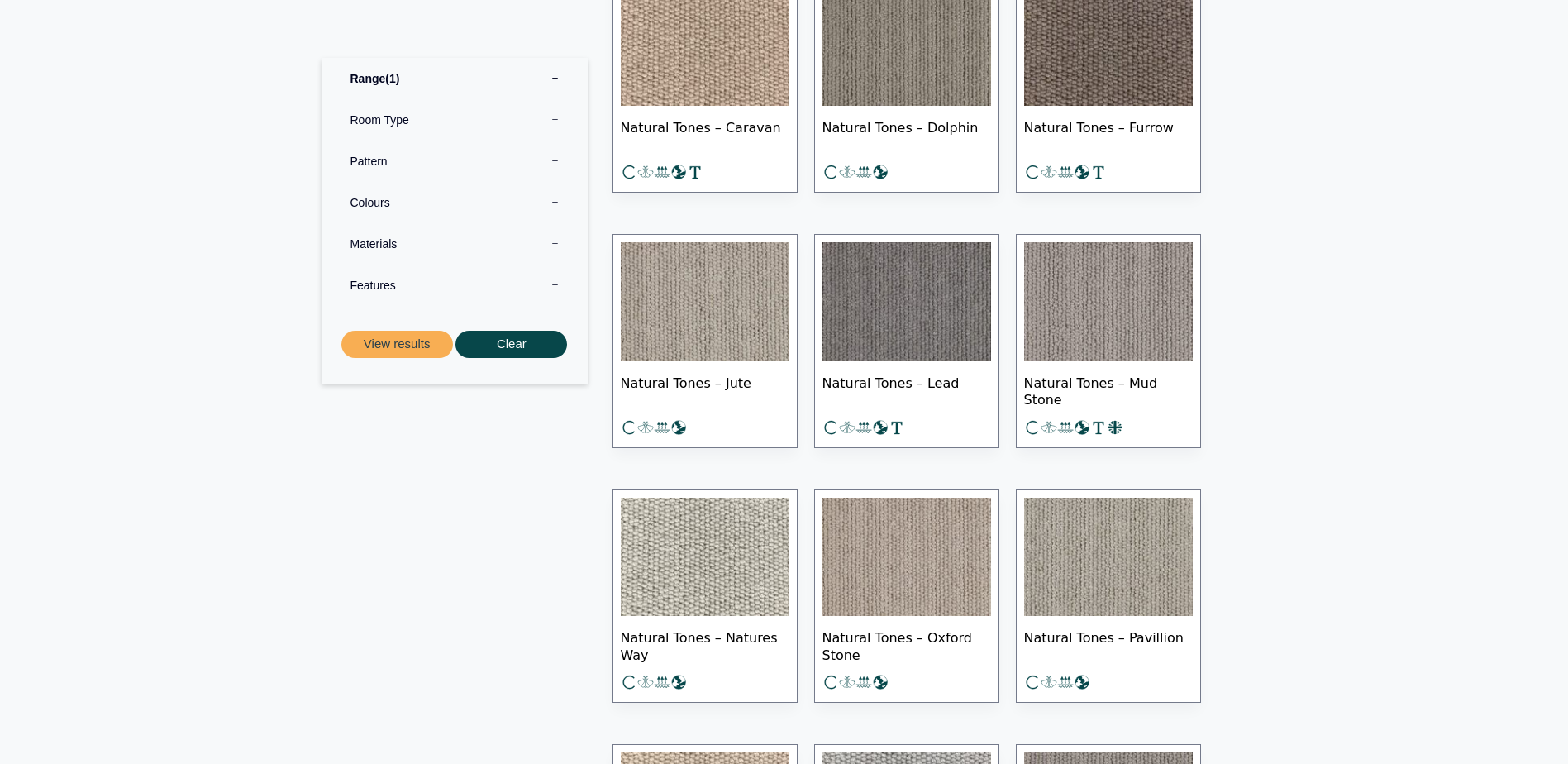
scroll to position [909, 0]
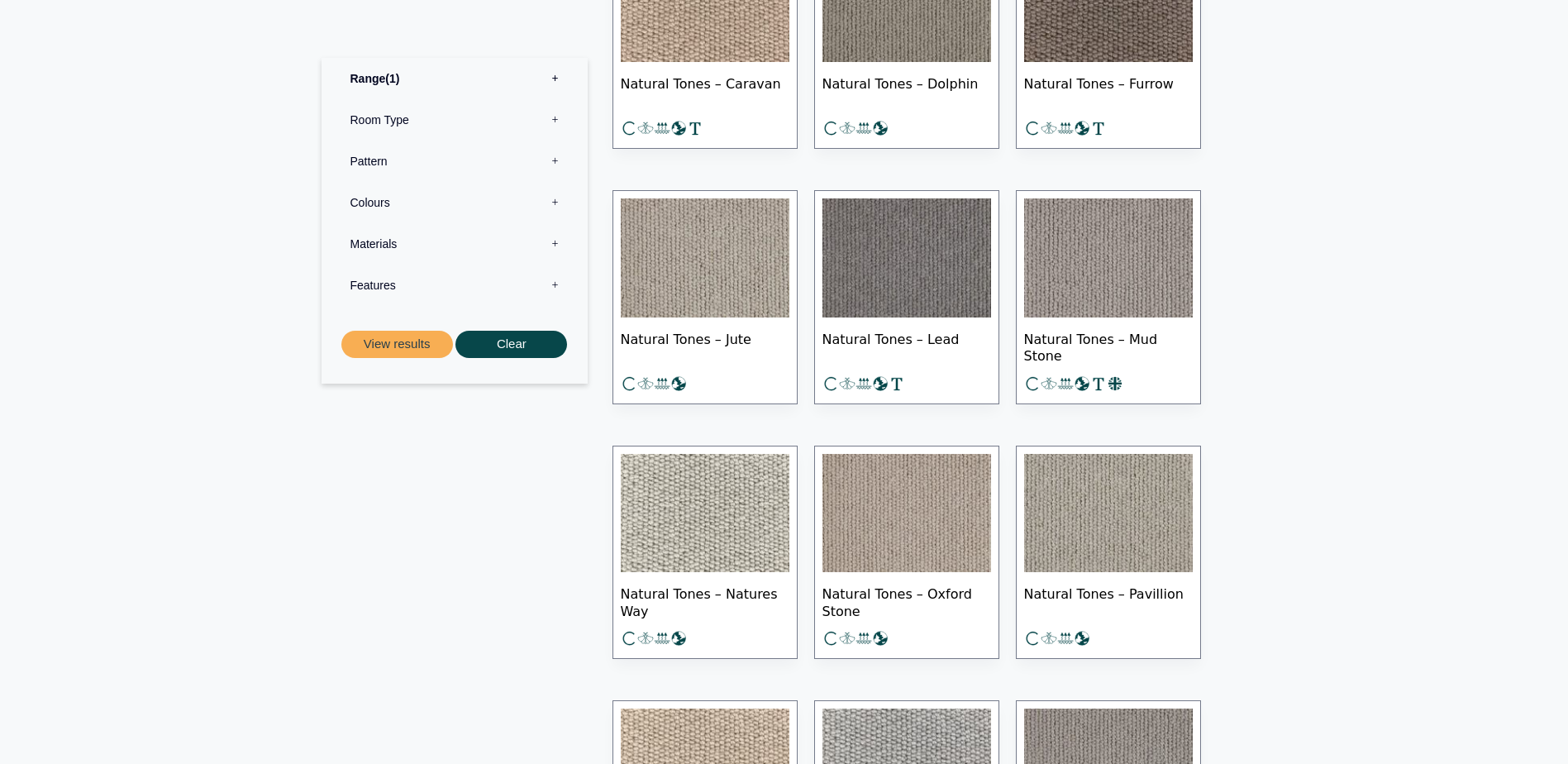
click at [707, 522] on img at bounding box center [705, 514] width 168 height 119
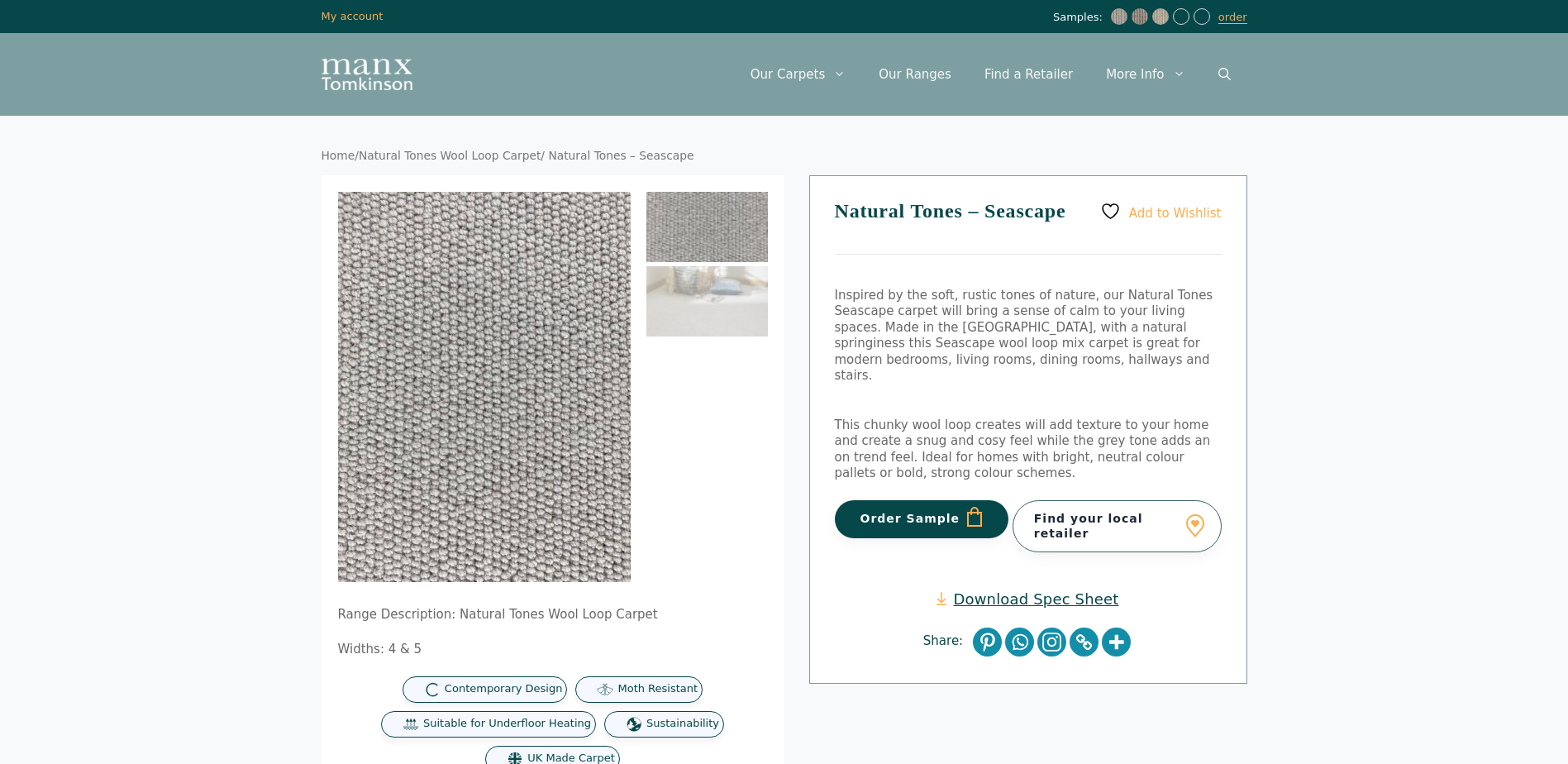
click at [919, 500] on button "Order Sample" at bounding box center [922, 519] width 174 height 38
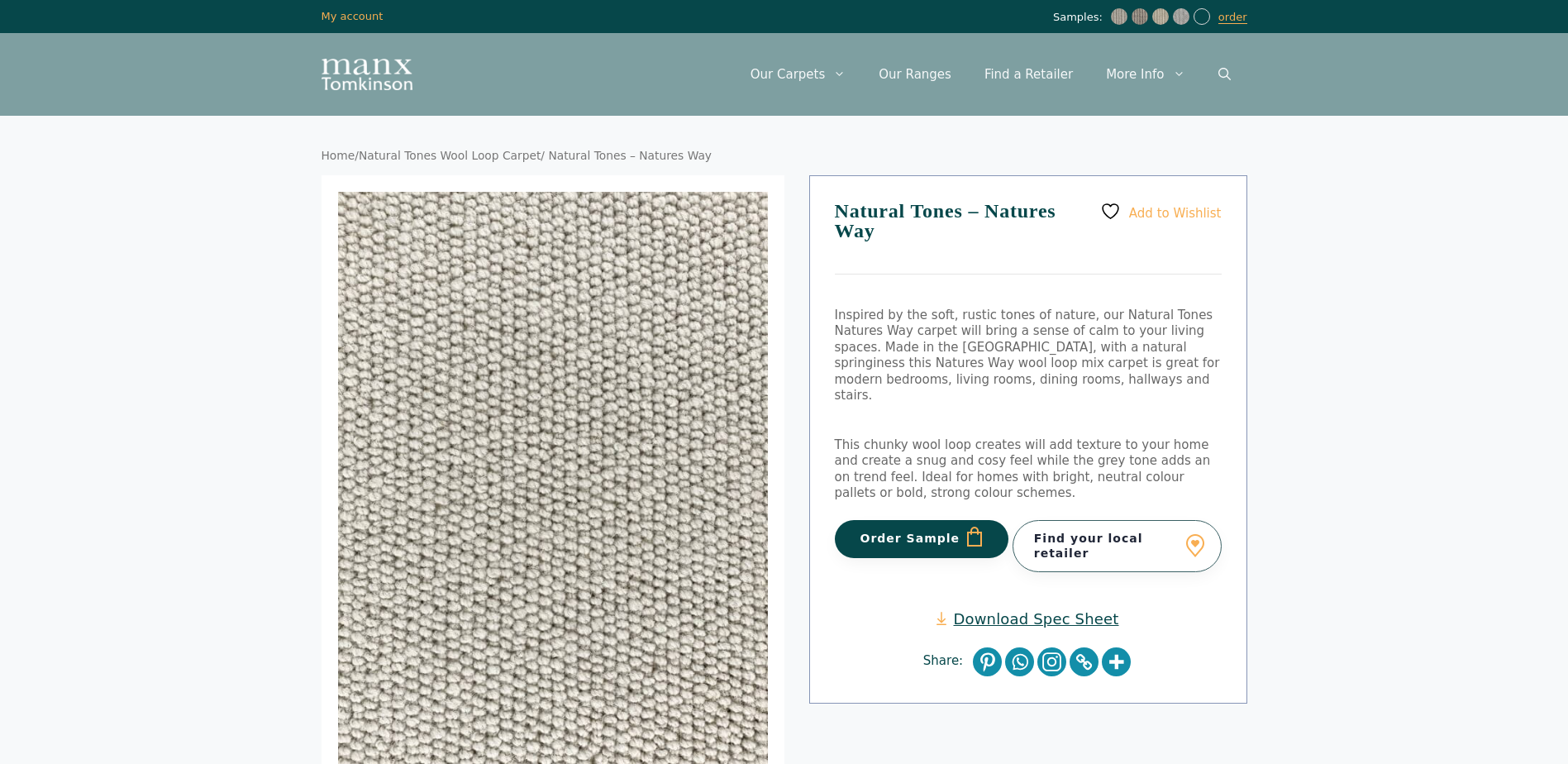
click at [889, 520] on button "Order Sample" at bounding box center [922, 539] width 174 height 38
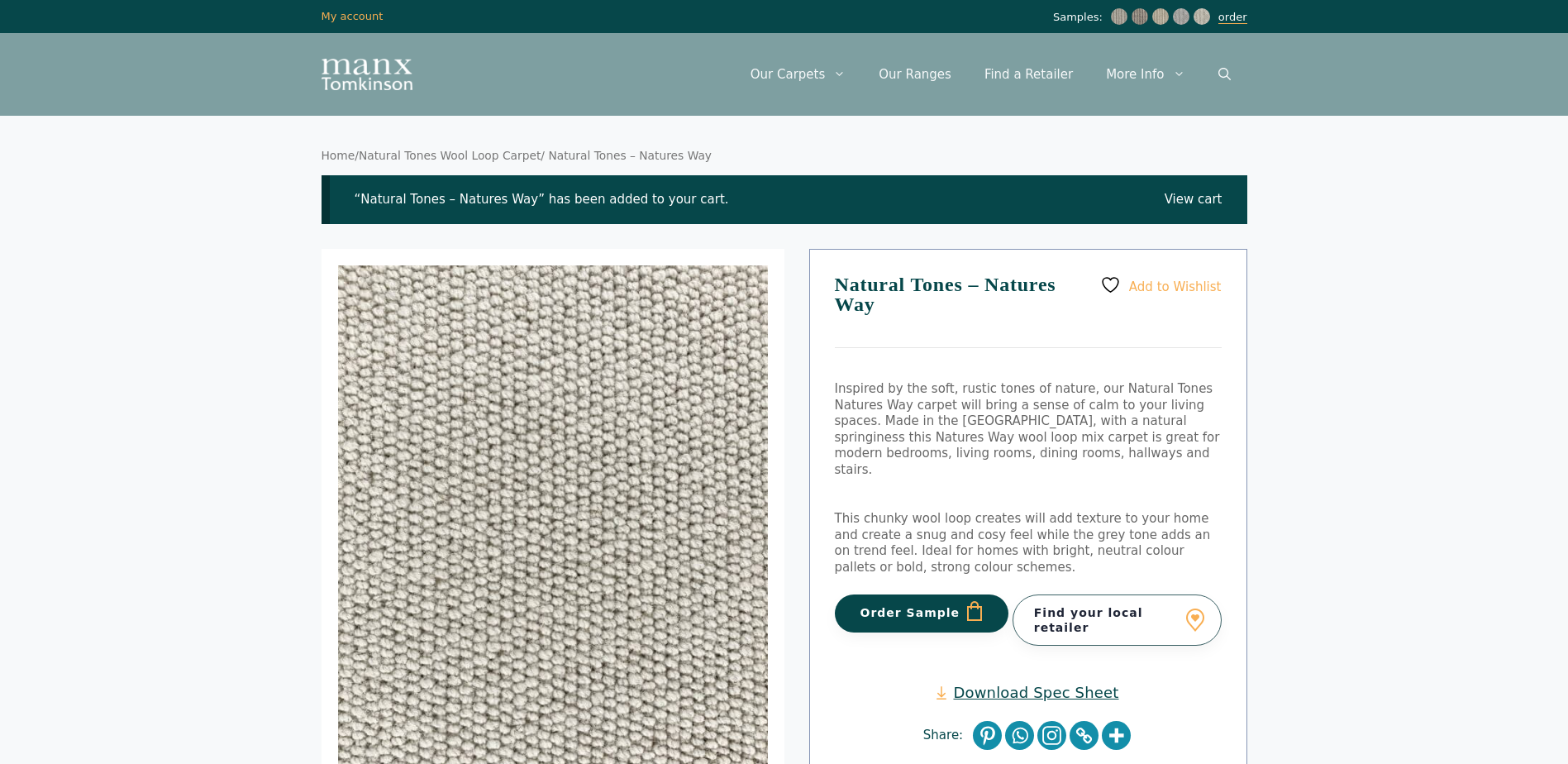
click at [1239, 20] on link "order" at bounding box center [1233, 18] width 29 height 14
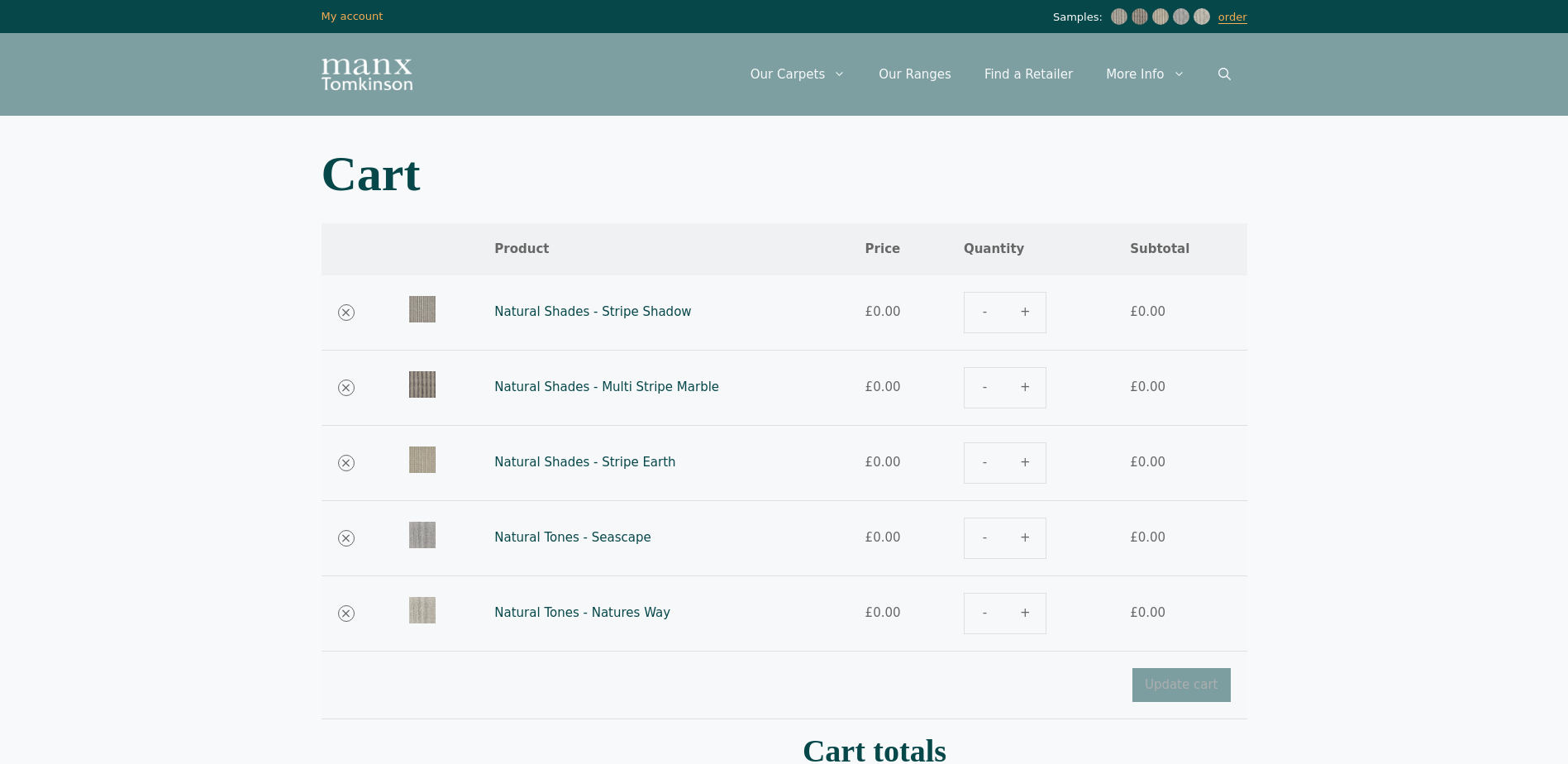
click at [1409, 527] on body "Skip to content Samples: order My Account My account Menu Menu Our Carpets View…" at bounding box center [784, 643] width 1568 height 1286
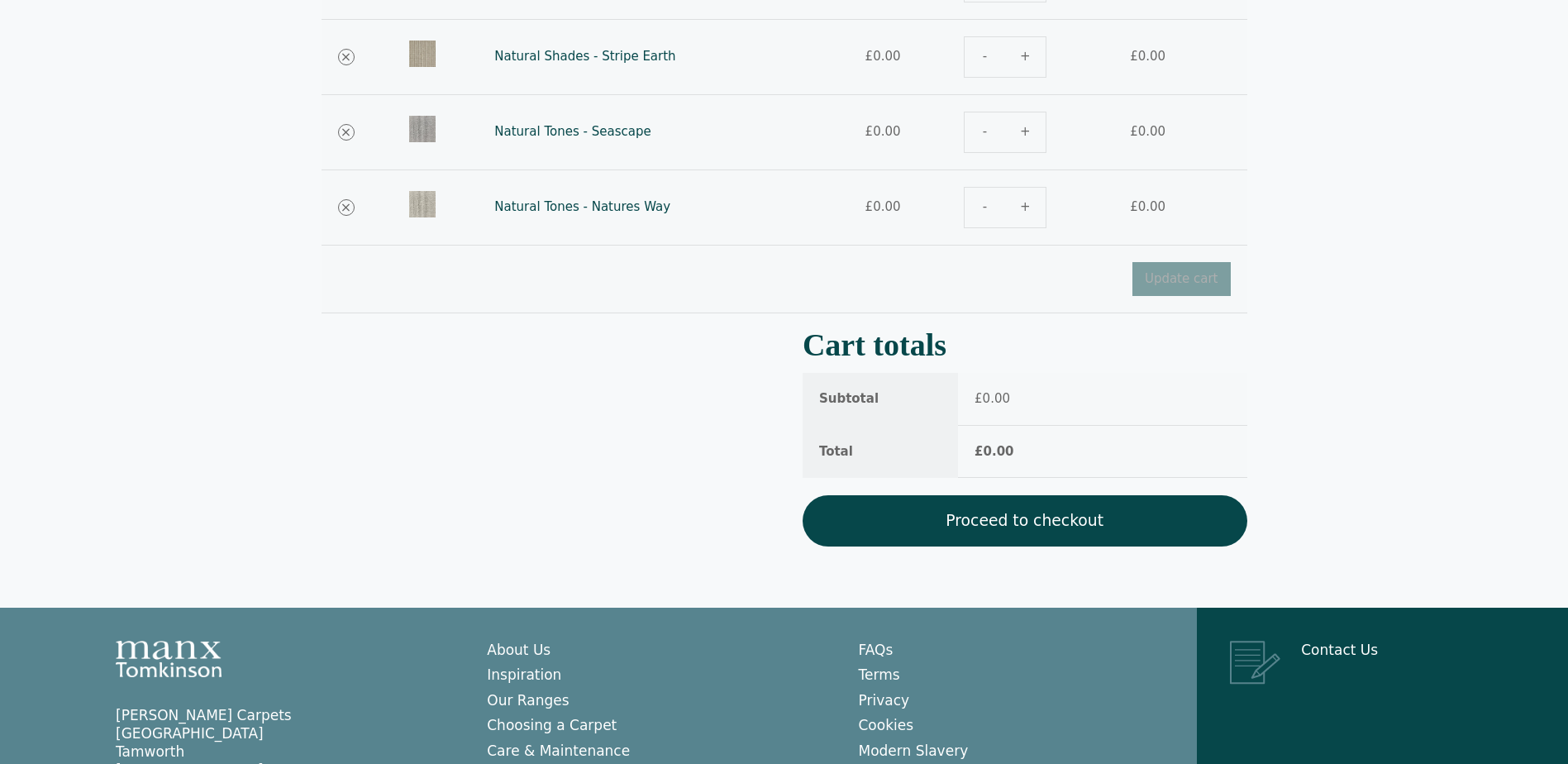
scroll to position [413, 0]
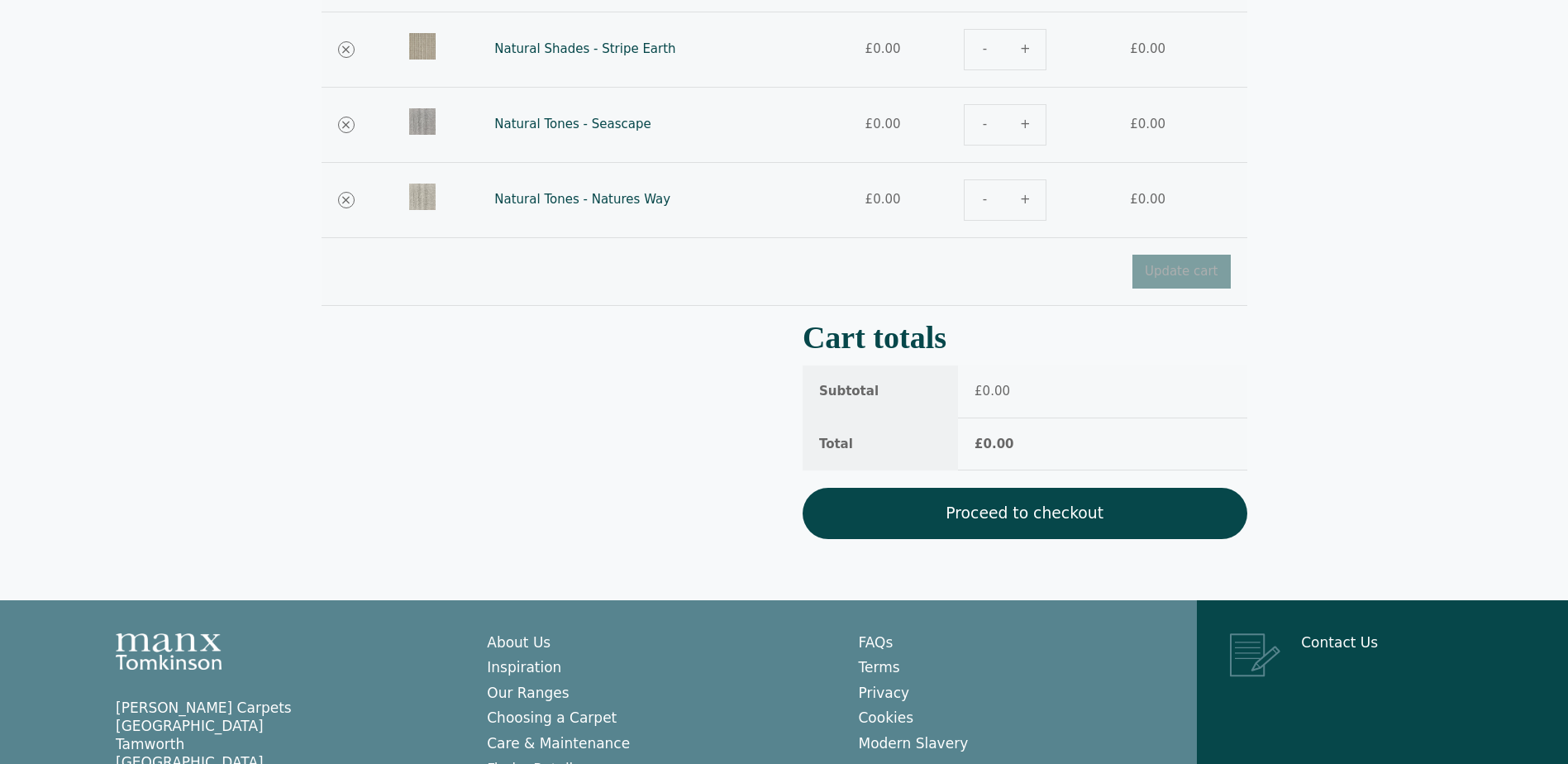
click at [1029, 513] on link "Proceed to checkout" at bounding box center [1025, 514] width 445 height 51
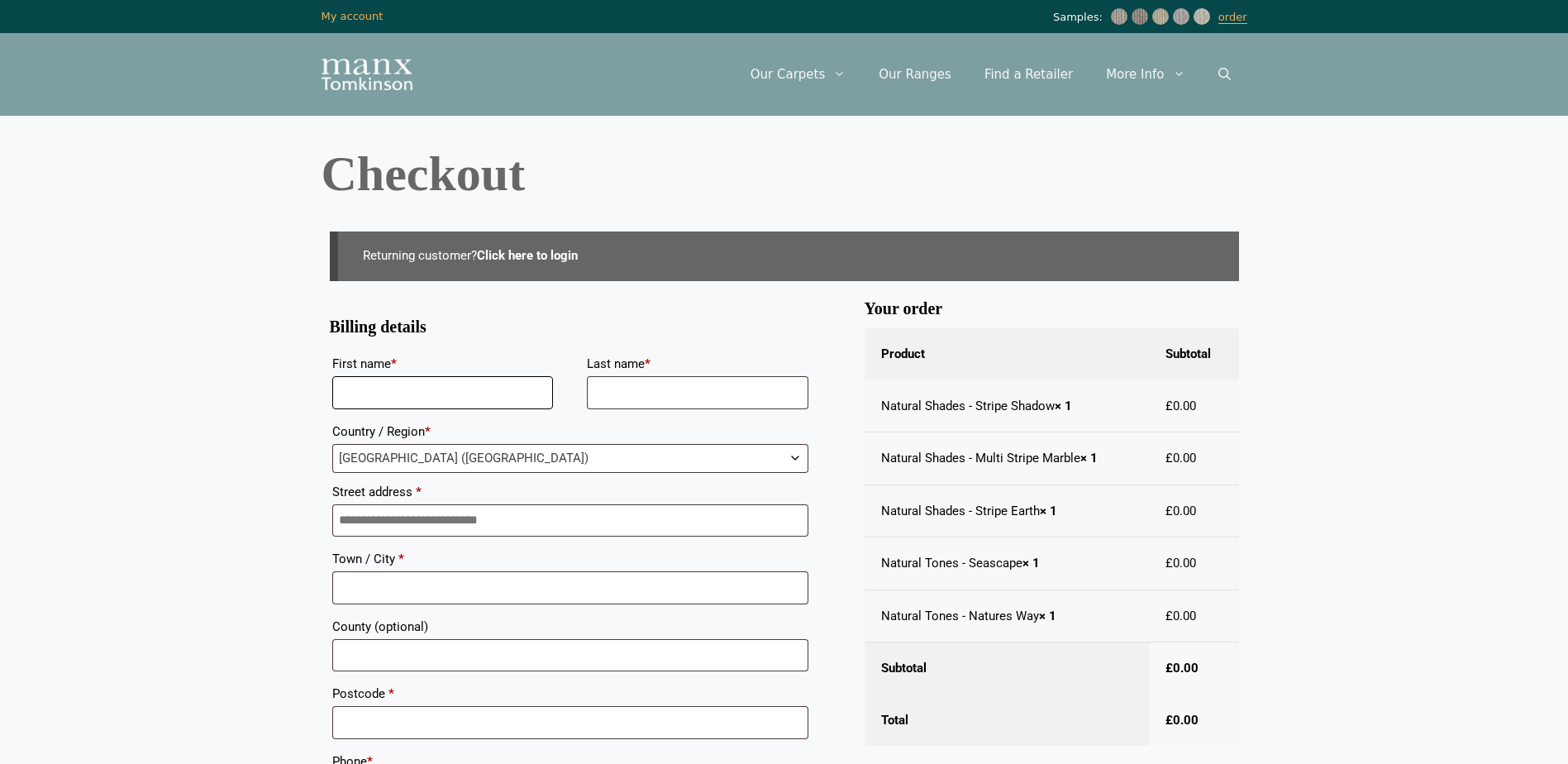
click at [380, 397] on input "First name *" at bounding box center [443, 392] width 222 height 33
type input "*******"
type input "******"
type input "**********"
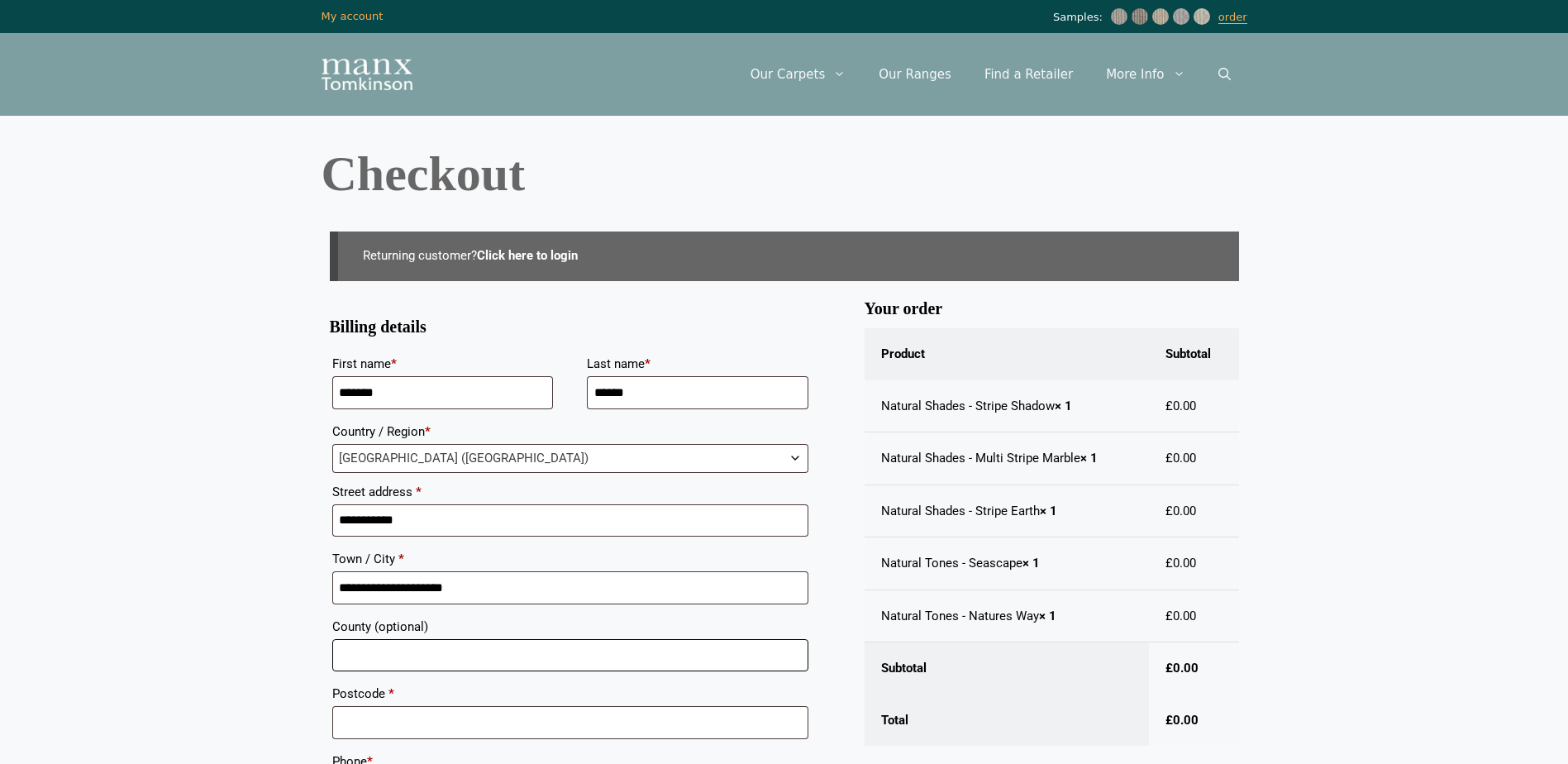
type input "**********"
type input "********"
type input "**********"
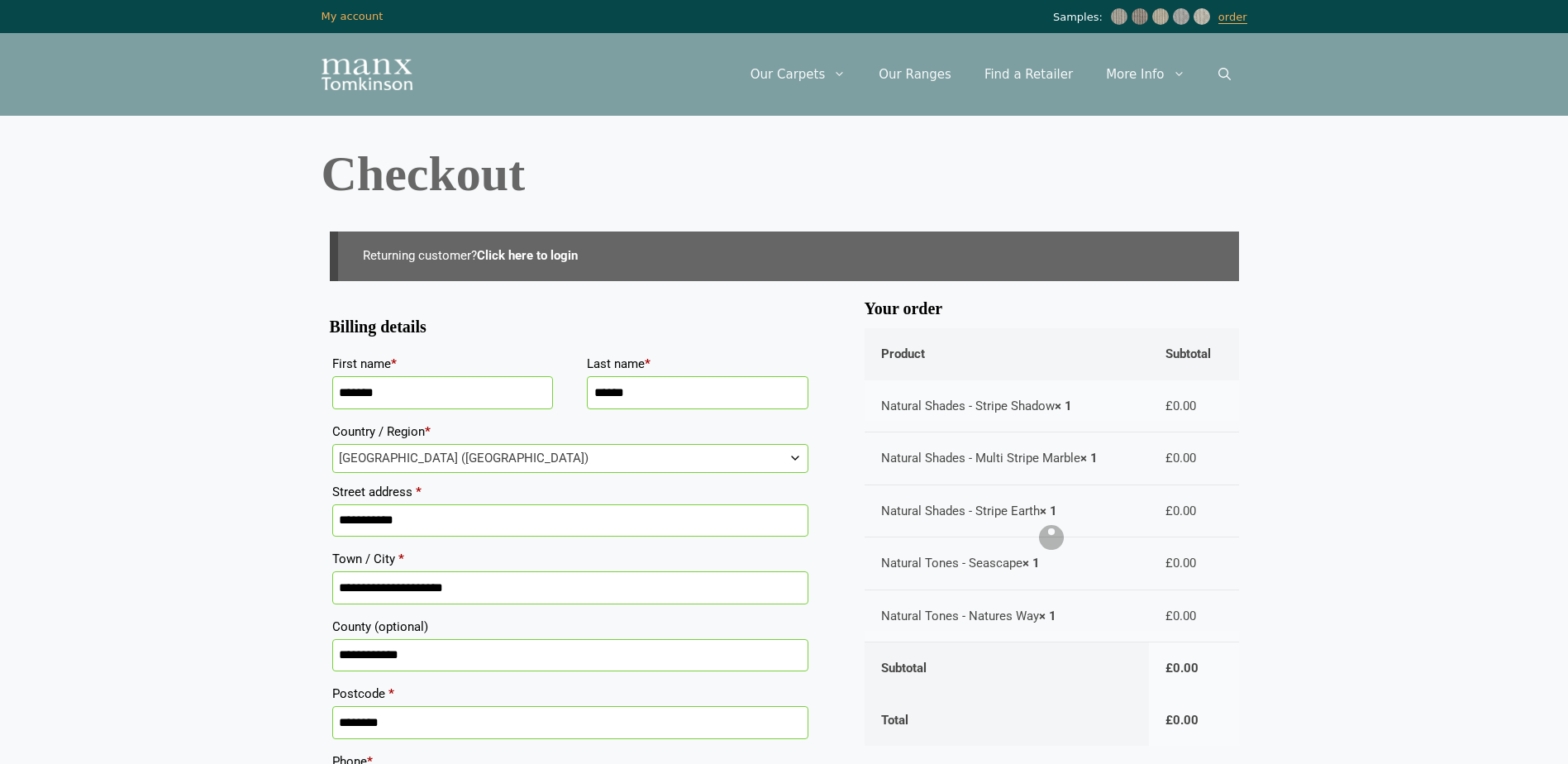
click at [230, 468] on body "Skip to content Samples: order My Account My account Menu Menu Our Carpets View…" at bounding box center [784, 593] width 1568 height 1187
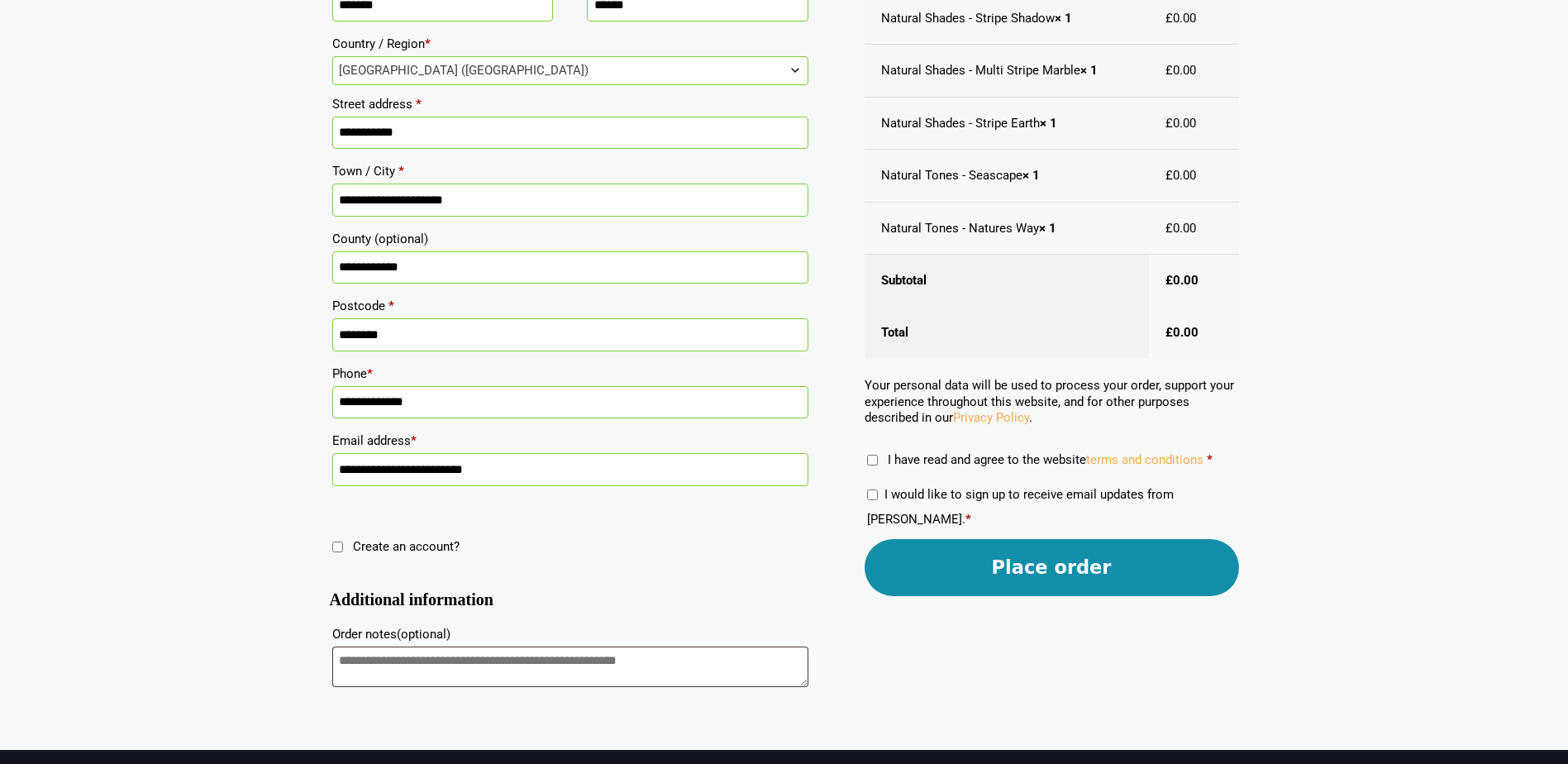
scroll to position [426, 0]
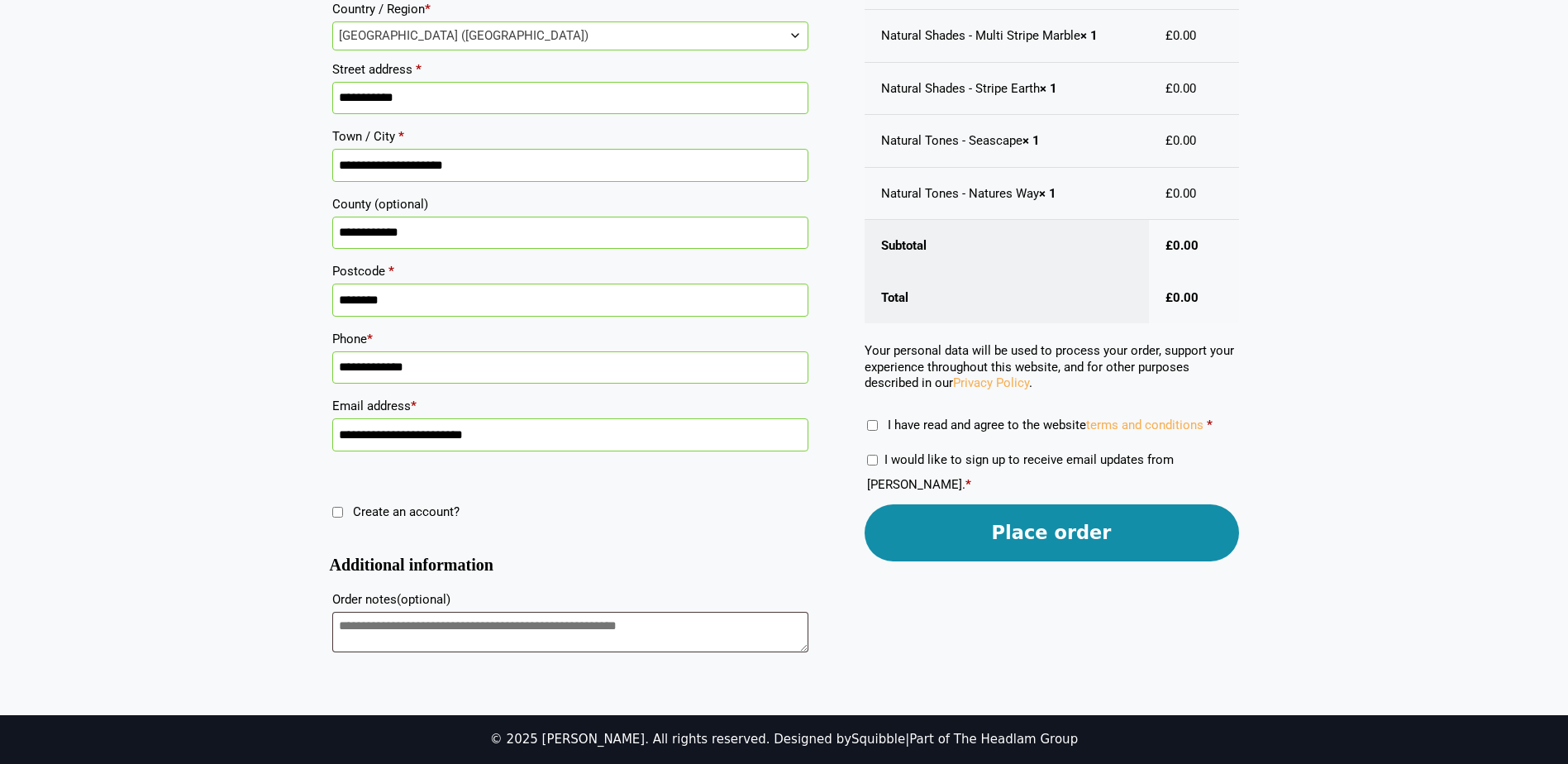
click at [1025, 533] on button "Place order" at bounding box center [1052, 533] width 374 height 57
